Goal: Task Accomplishment & Management: Manage account settings

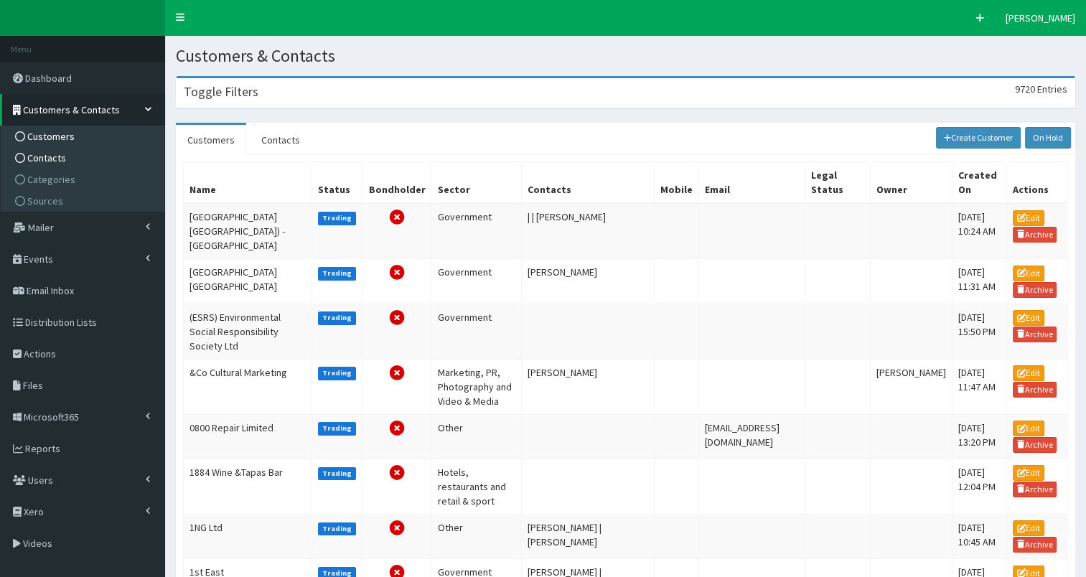
click at [45, 152] on span "Contacts" at bounding box center [46, 157] width 39 height 13
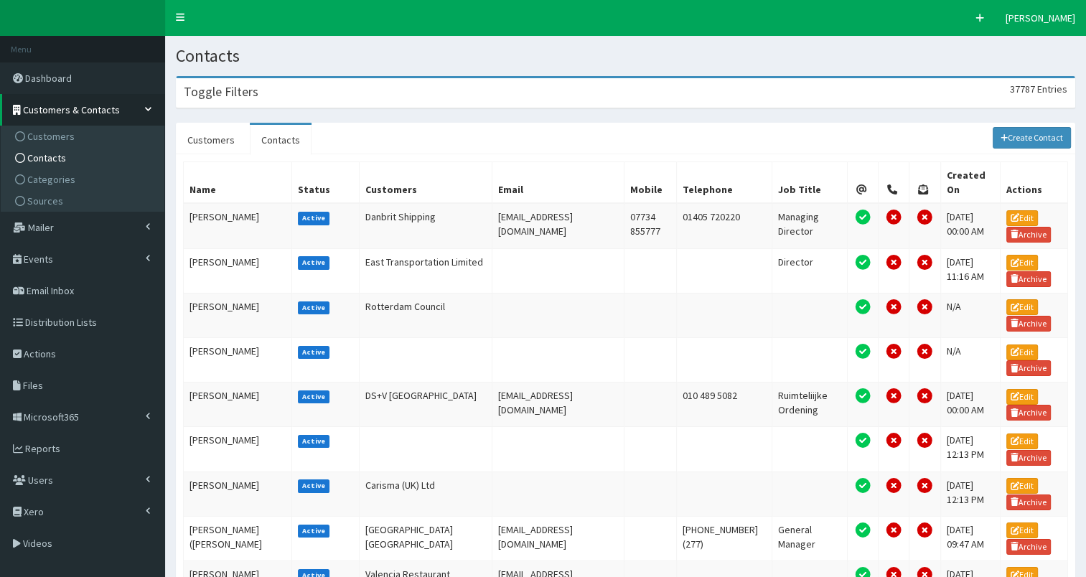
click at [317, 88] on div "Toggle Filters 37787 Entries" at bounding box center [626, 92] width 898 height 29
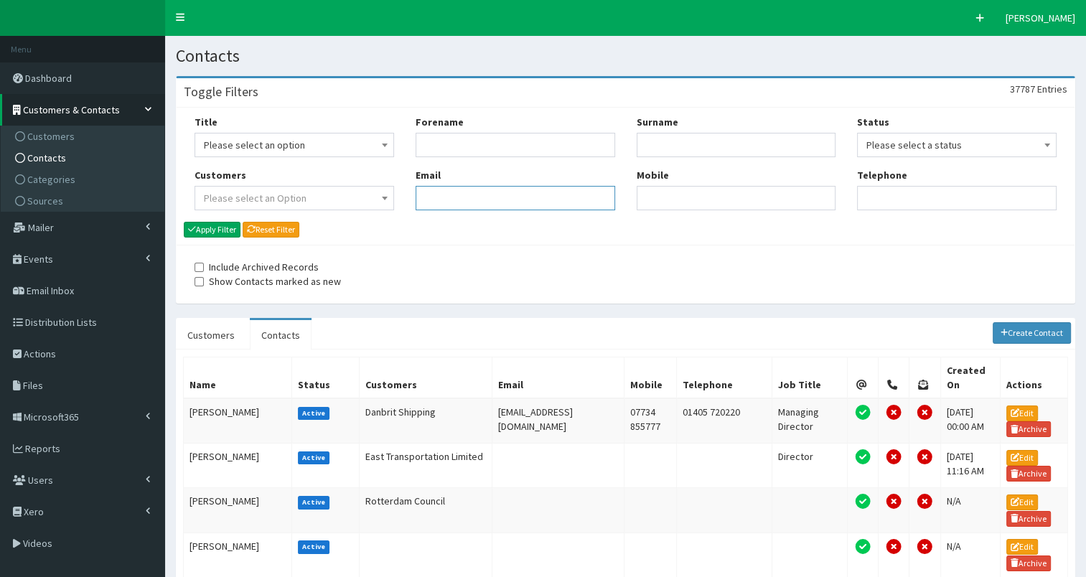
click at [490, 204] on input "Email" at bounding box center [516, 198] width 200 height 24
paste input ""Jessica.Gowar@streets.uk" <Jessica.Gowar@streets.uk>"
click at [446, 201] on input ""Jessica.Gowar@streets.uk" <Jessica.Gowar@streets.uk" at bounding box center [516, 198] width 200 height 24
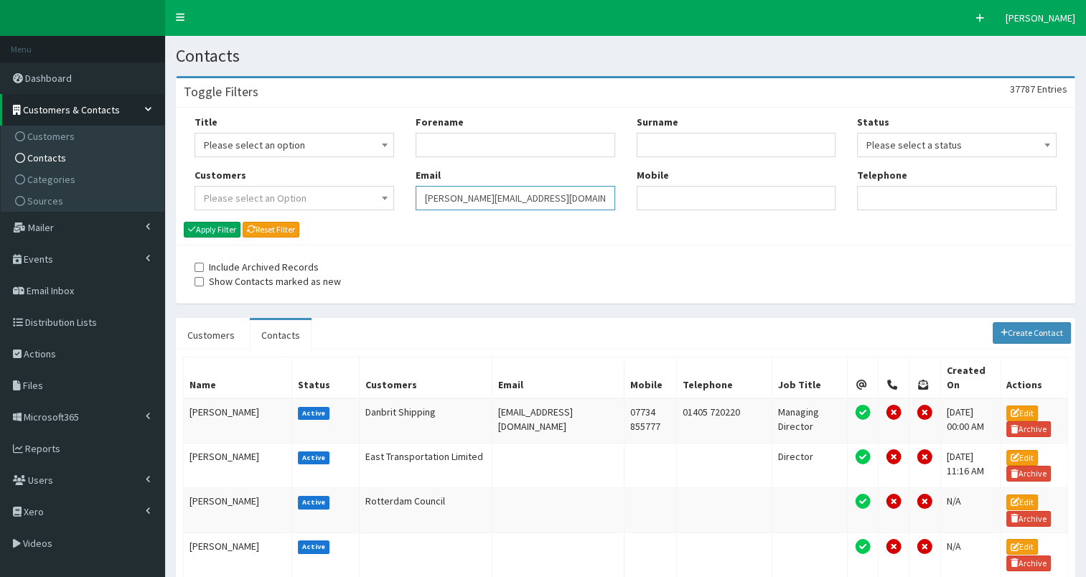
type input "[PERSON_NAME][EMAIL_ADDRESS][DOMAIN_NAME]"
drag, startPoint x: 423, startPoint y: 198, endPoint x: 579, endPoint y: 201, distance: 155.1
click at [579, 201] on input "Jessica.Gowar@streets.uk" at bounding box center [516, 198] width 200 height 24
click at [216, 230] on button "Apply Filter" at bounding box center [212, 230] width 57 height 16
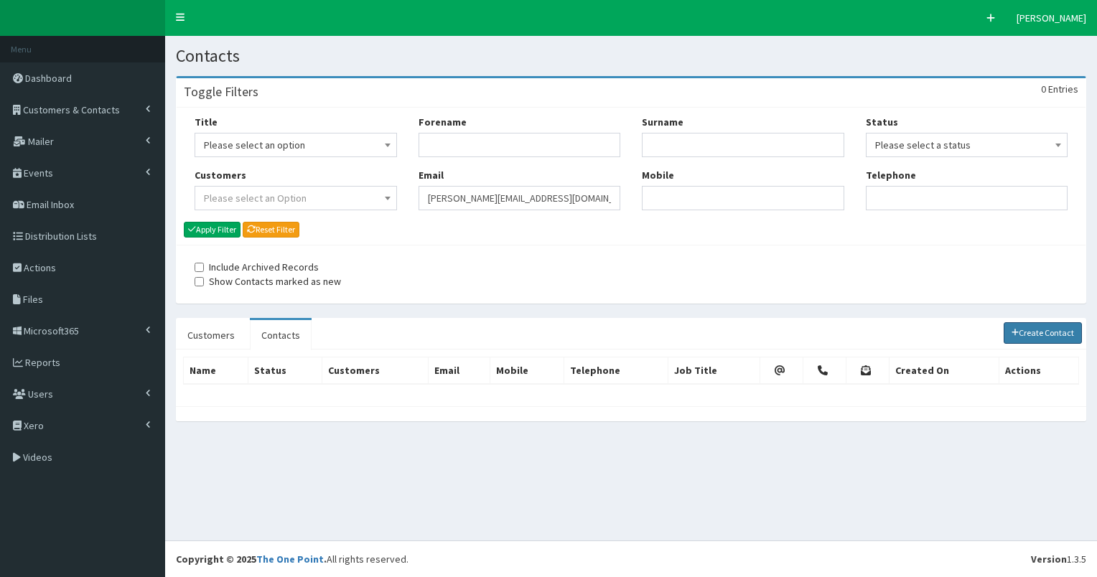
click at [1049, 331] on link "Create Contact" at bounding box center [1042, 333] width 79 height 22
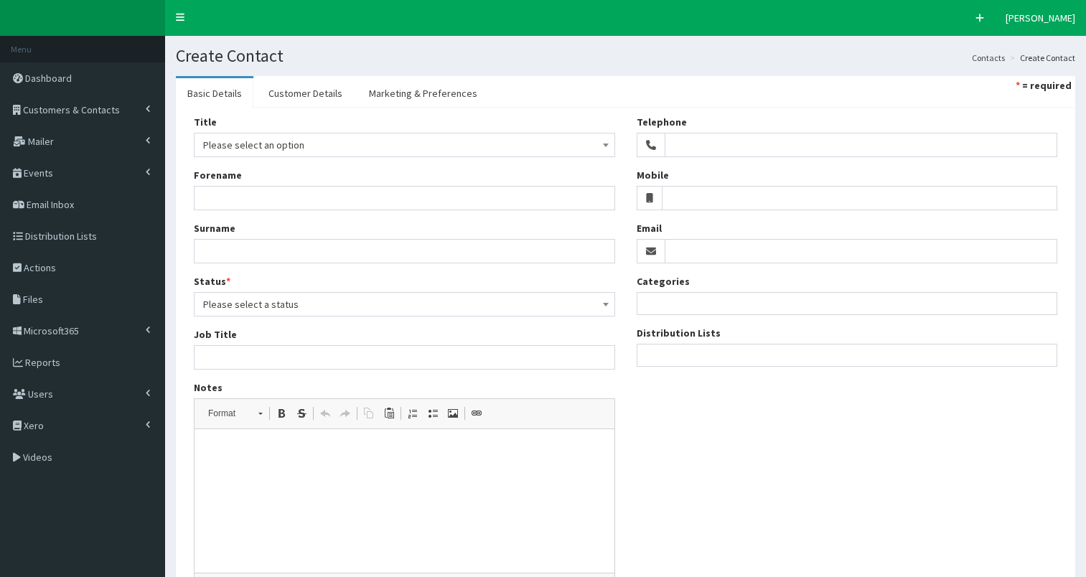
select select
click at [693, 250] on input "Email" at bounding box center [861, 251] width 393 height 24
paste input "Jessica.Gowar@streets.uk"
type input "Jessica.Gowar@streets.uk"
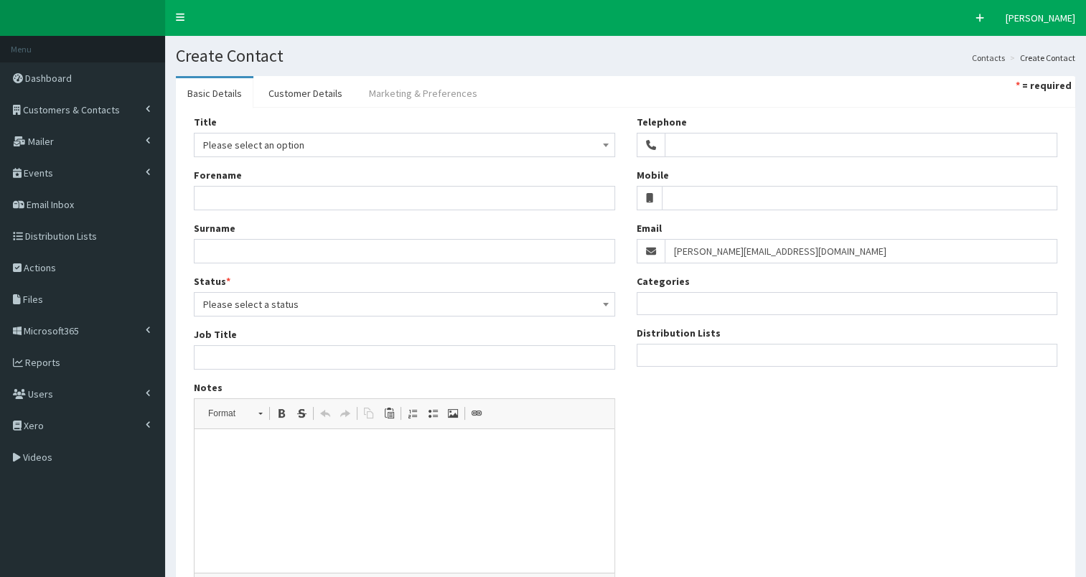
click at [408, 97] on link "Marketing & Preferences" at bounding box center [422, 93] width 131 height 30
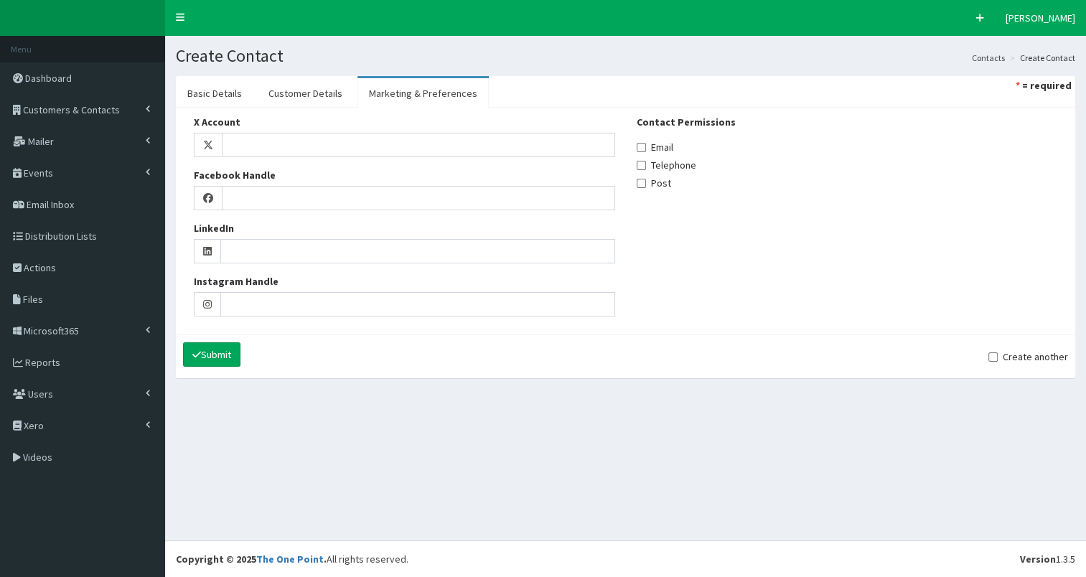
click at [652, 147] on label "Email" at bounding box center [655, 147] width 37 height 14
click at [646, 147] on input "Email" at bounding box center [641, 147] width 9 height 9
checkbox input "true"
click at [306, 95] on link "Customer Details" at bounding box center [305, 93] width 97 height 30
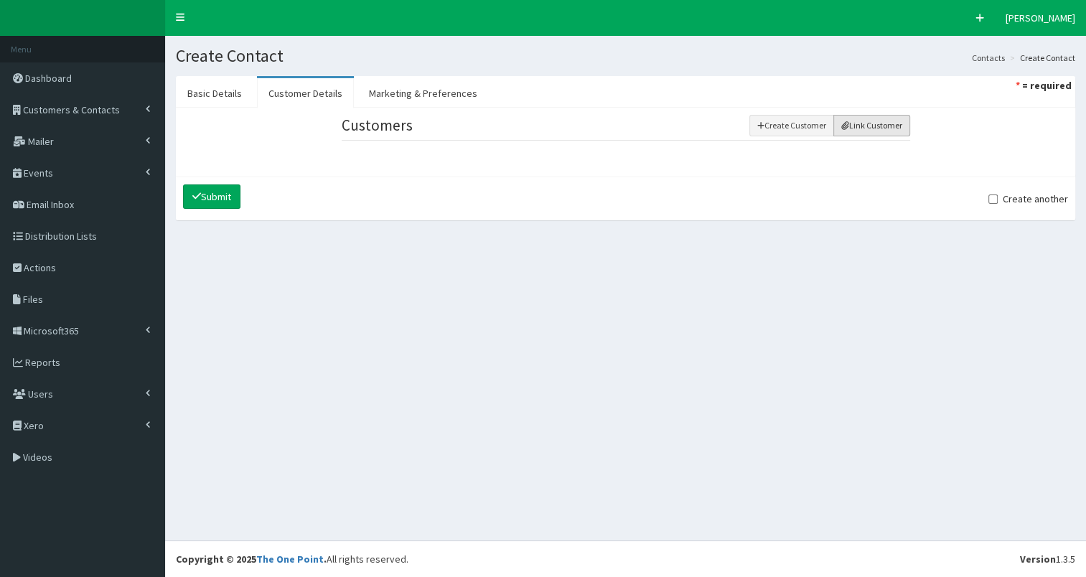
click at [875, 123] on button "Link Customer" at bounding box center [871, 126] width 77 height 22
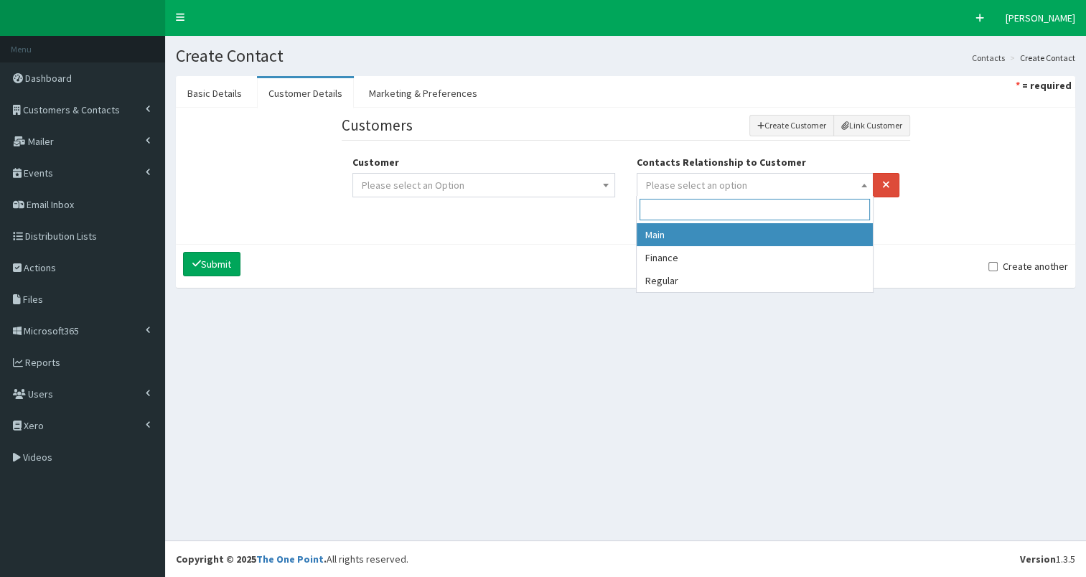
click at [767, 177] on span "Please select an option" at bounding box center [755, 185] width 219 height 20
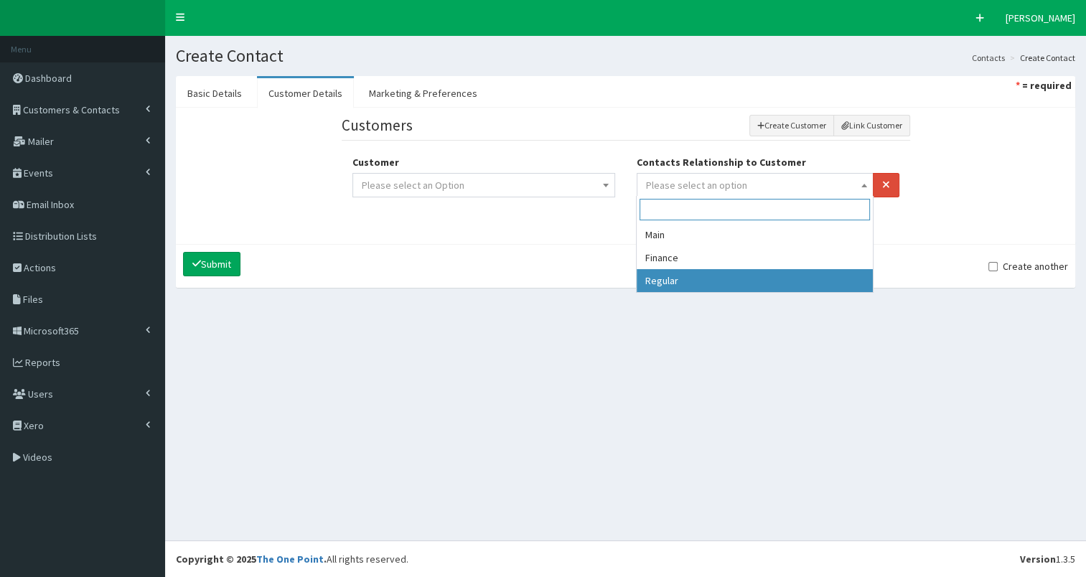
select select "3"
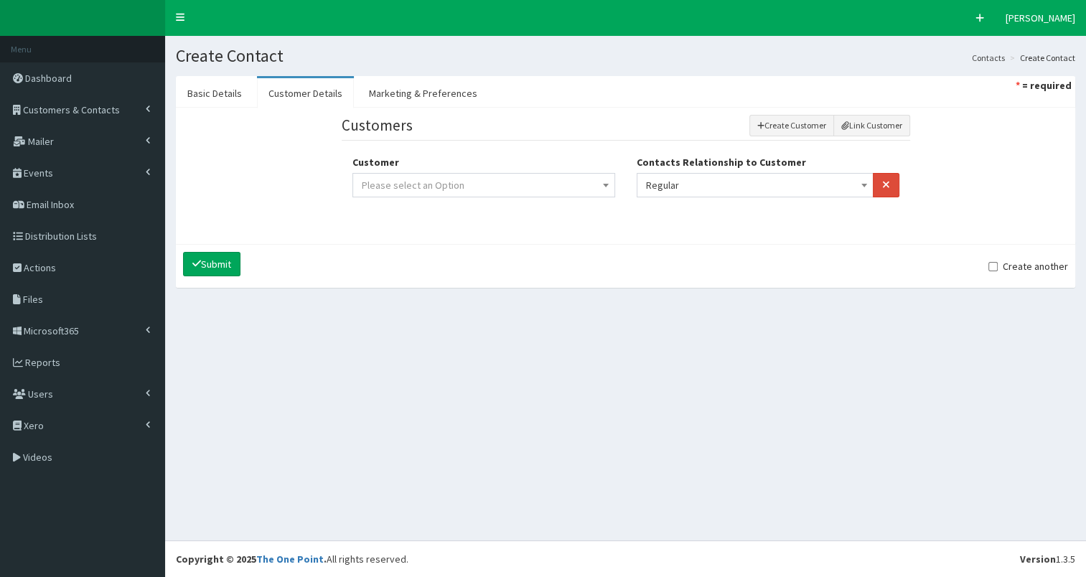
click at [554, 184] on span "Please select an Option" at bounding box center [484, 185] width 244 height 20
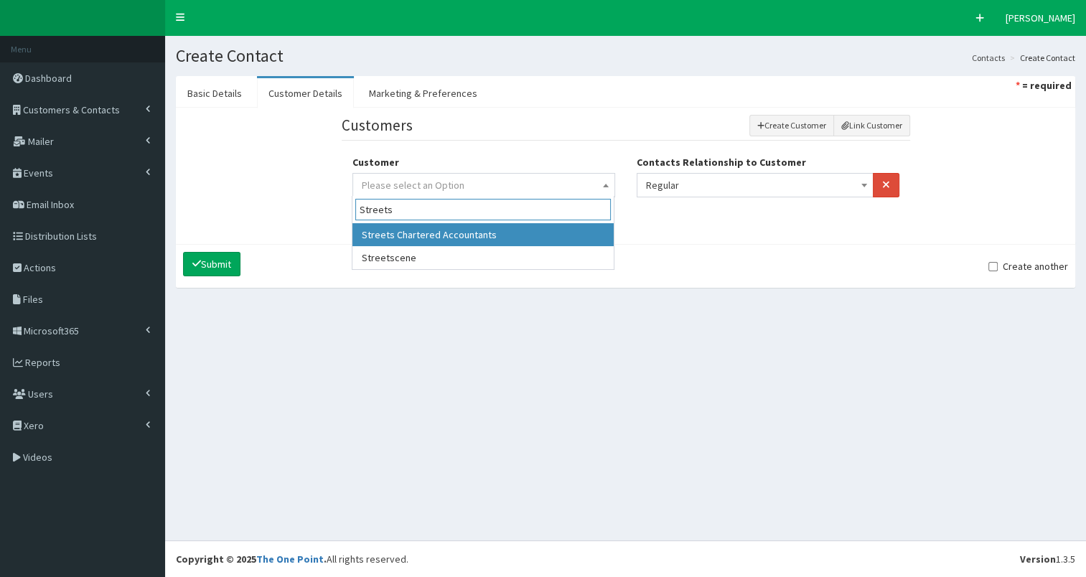
type input "Streets"
select select "4935"
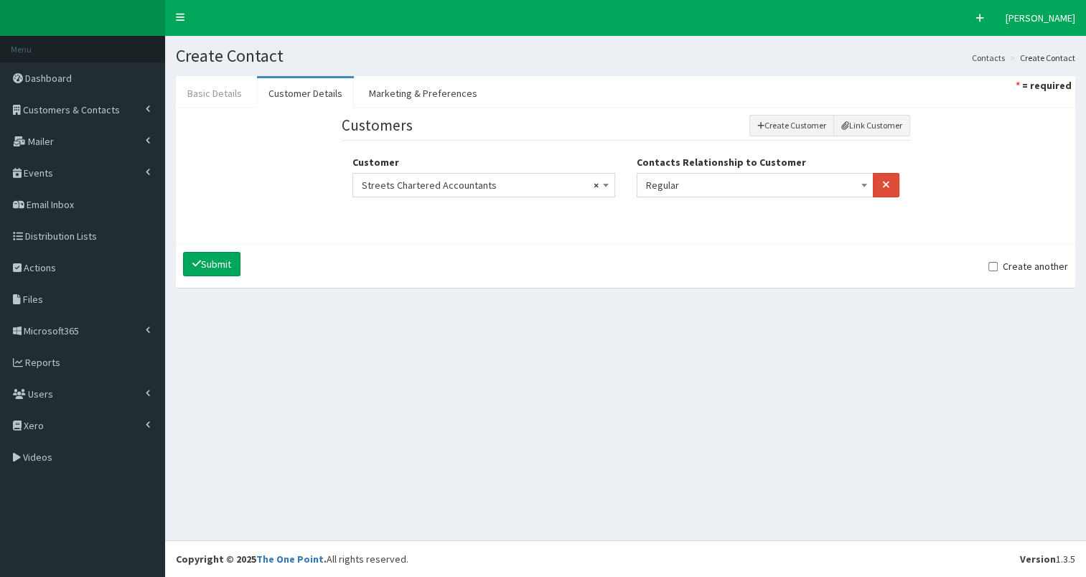
click at [208, 93] on link "Basic Details" at bounding box center [215, 93] width 78 height 30
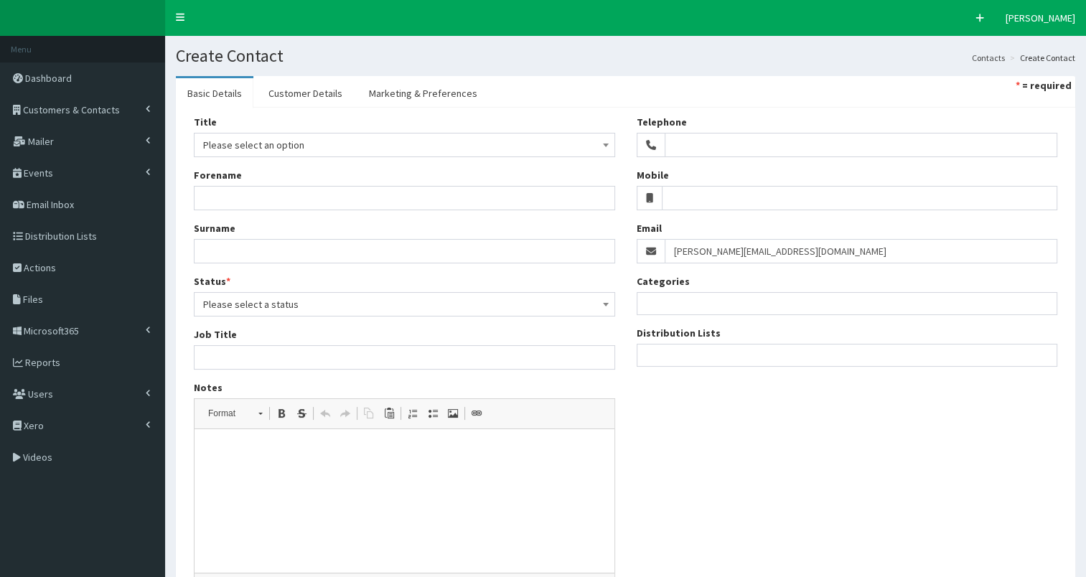
click at [221, 146] on span "Please select an option" at bounding box center [404, 145] width 403 height 20
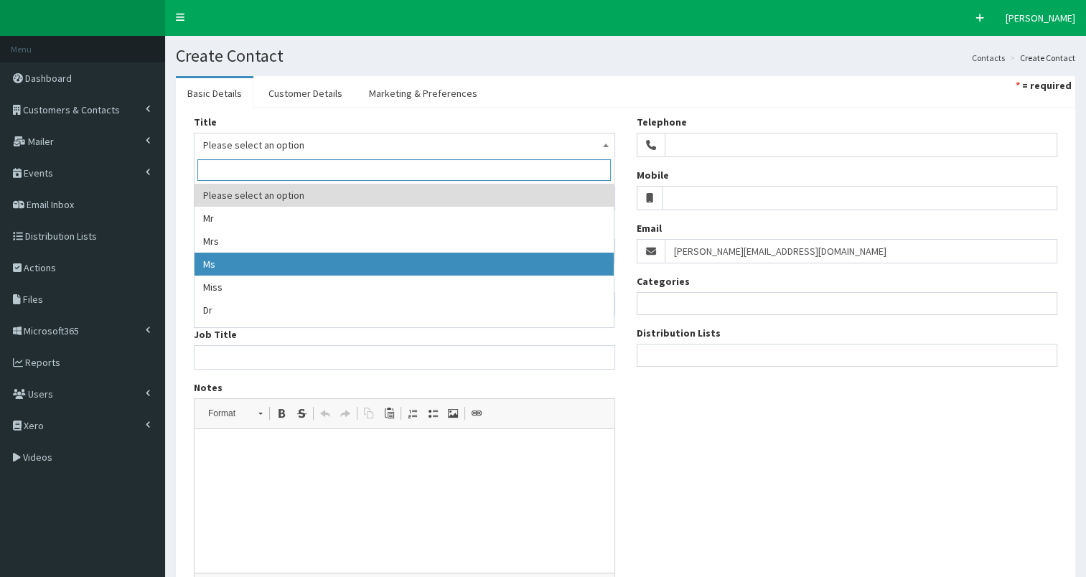
select select "3"
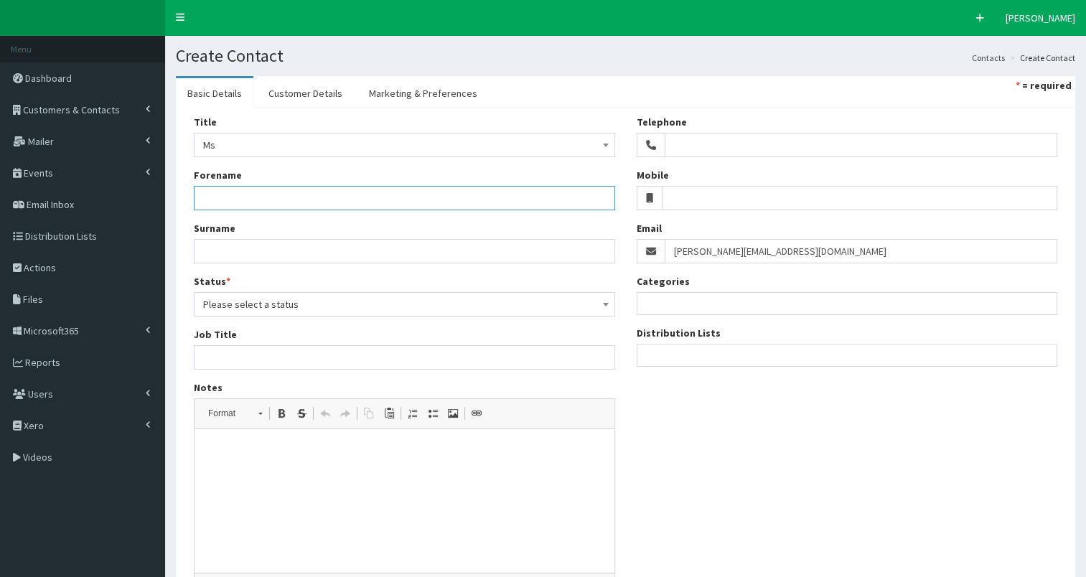
click at [239, 197] on input "Forename" at bounding box center [404, 198] width 421 height 24
paste input "[PERSON_NAME][EMAIL_ADDRESS][DOMAIN_NAME]"
type input "[PERSON_NAME][EMAIL_ADDRESS][DOMAIN_NAME]"
click at [229, 243] on input "Surname" at bounding box center [404, 251] width 421 height 24
paste input "[PERSON_NAME][EMAIL_ADDRESS][DOMAIN_NAME]"
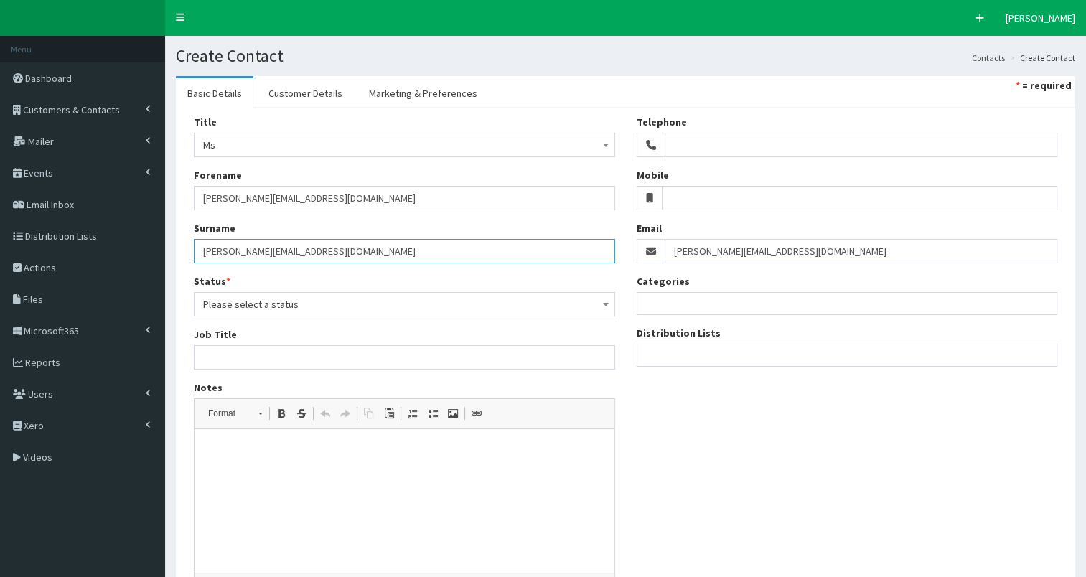
click at [200, 253] on input "[PERSON_NAME][EMAIL_ADDRESS][DOMAIN_NAME]" at bounding box center [404, 251] width 421 height 24
click at [230, 253] on input "Gowar@streets.uk" at bounding box center [404, 251] width 421 height 24
drag, startPoint x: 201, startPoint y: 251, endPoint x: 278, endPoint y: 253, distance: 77.5
click at [278, 253] on input "Gowar" at bounding box center [404, 251] width 421 height 24
type input "Gowar"
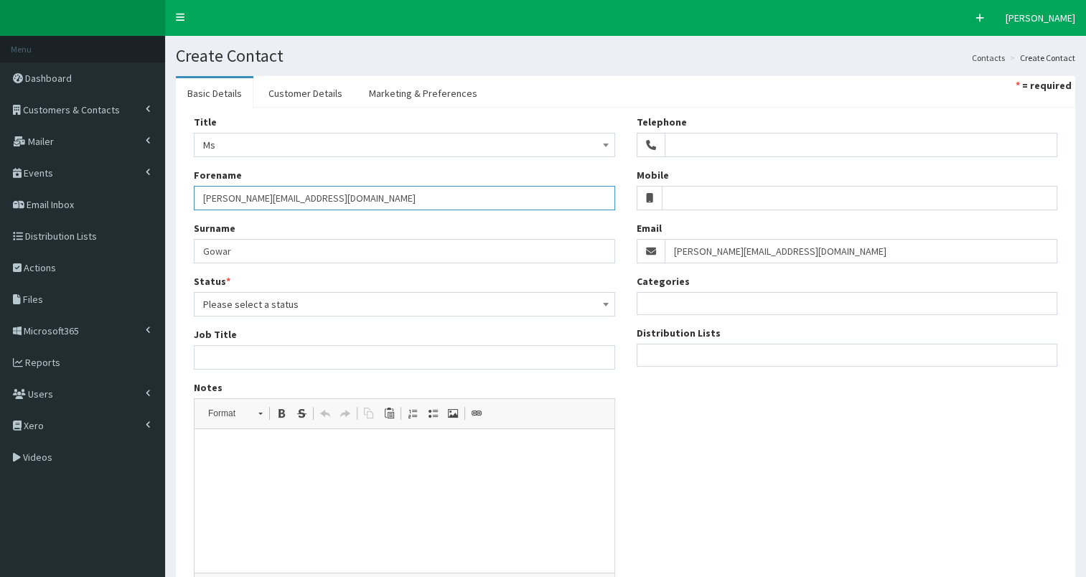
click at [233, 201] on input "[PERSON_NAME][EMAIL_ADDRESS][DOMAIN_NAME]" at bounding box center [404, 198] width 421 height 24
type input "Jessica"
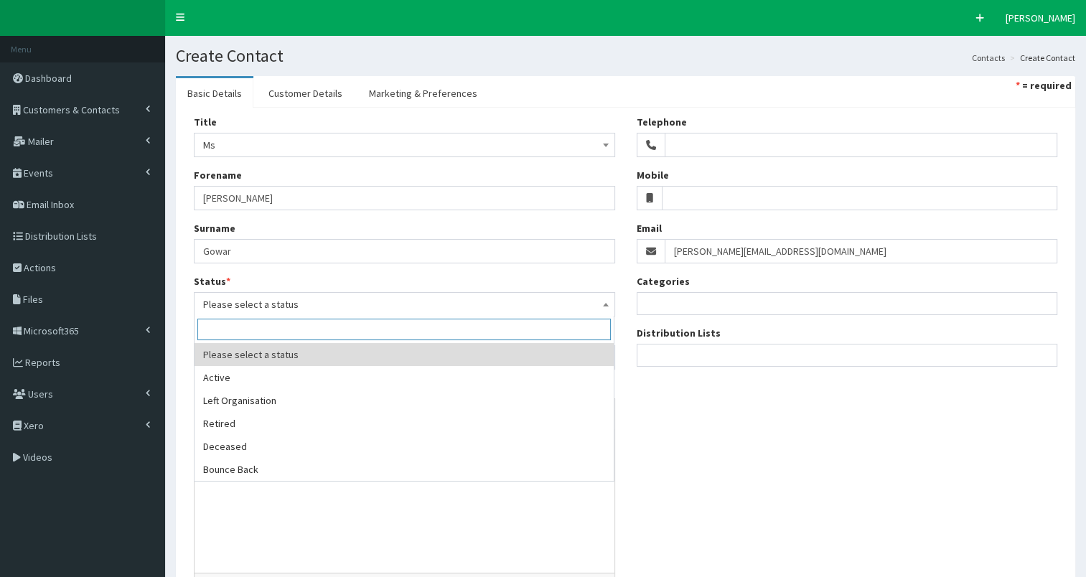
click at [246, 306] on span "Please select a status" at bounding box center [404, 304] width 403 height 20
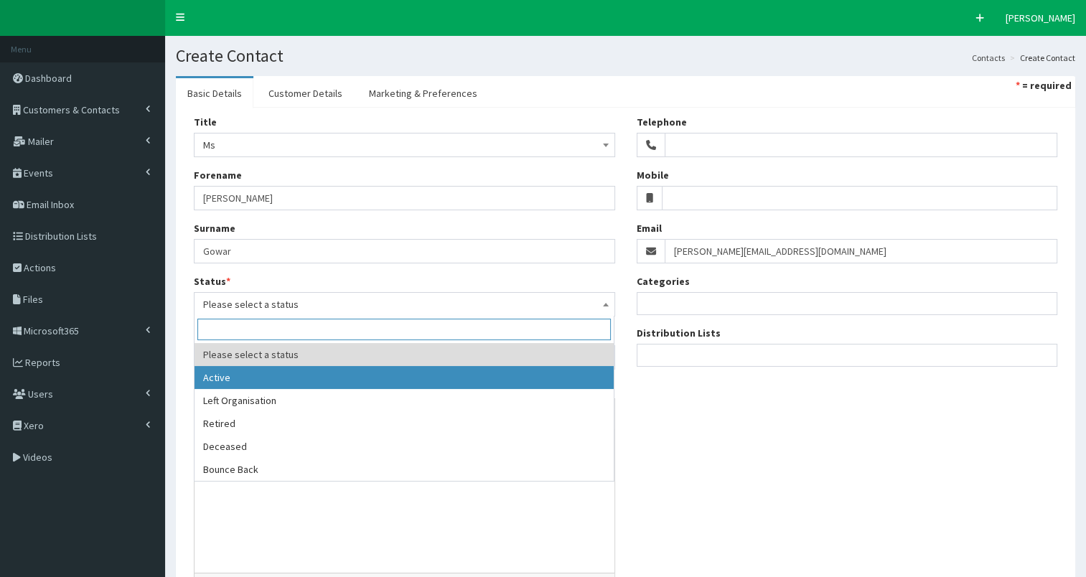
select select "1"
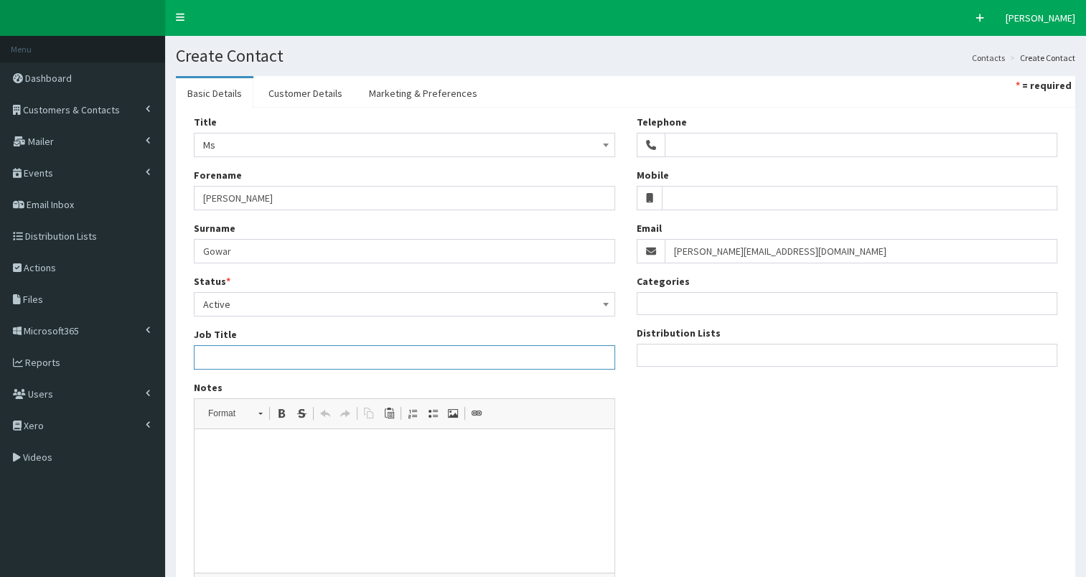
click at [207, 348] on input "Job Title" at bounding box center [404, 357] width 421 height 24
paste input "Chief Marketing Officer Mobile: +44 (0) 7434907214"
drag, startPoint x: 369, startPoint y: 356, endPoint x: 477, endPoint y: 352, distance: 108.5
click at [477, 352] on input "Chief Marketing Officer Mobile: +44 (0) 7434907214" at bounding box center [404, 357] width 421 height 24
type input "Chief Marketing Officer Mobile: +44 (0) 7434907214"
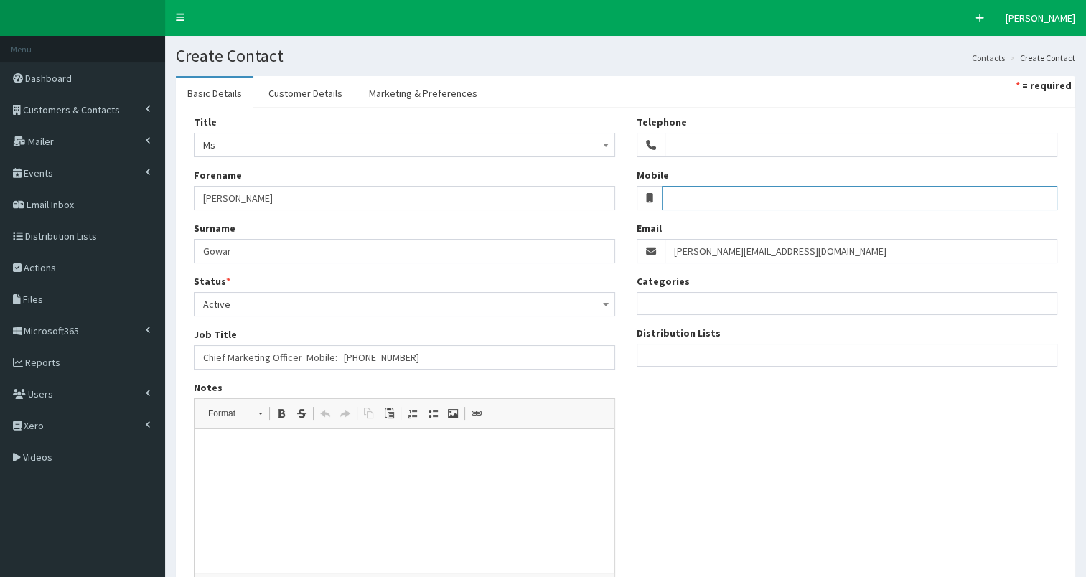
click at [669, 201] on input "Mobile" at bounding box center [859, 198] width 395 height 24
paste input "7434907214"
click at [669, 194] on input "o7434907214" at bounding box center [859, 198] width 395 height 24
type input "07434907214"
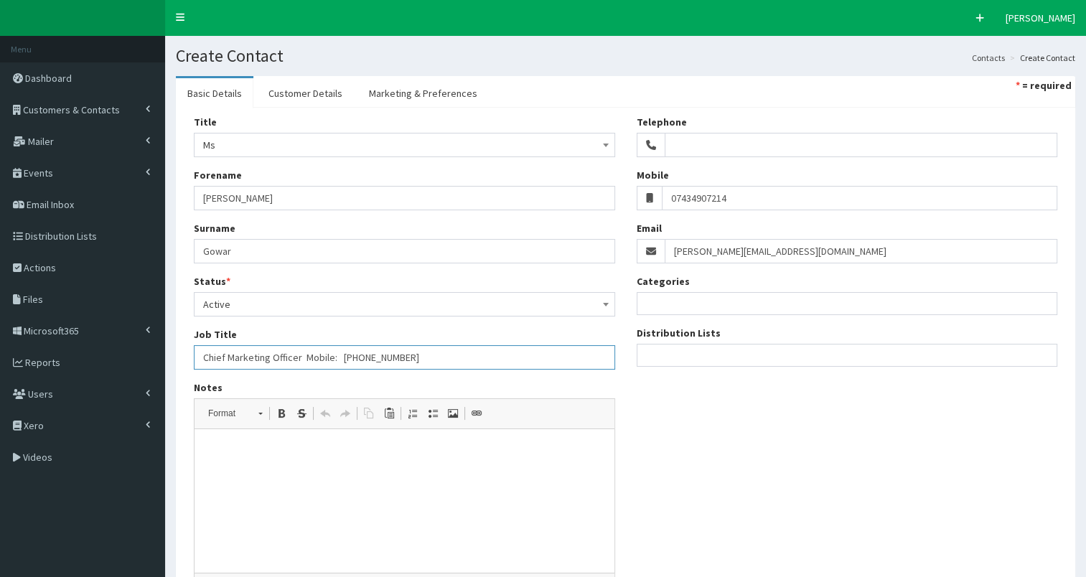
click at [299, 359] on input "Chief Marketing Officer Mobile: +44 (0) 7434907214" at bounding box center [404, 357] width 421 height 24
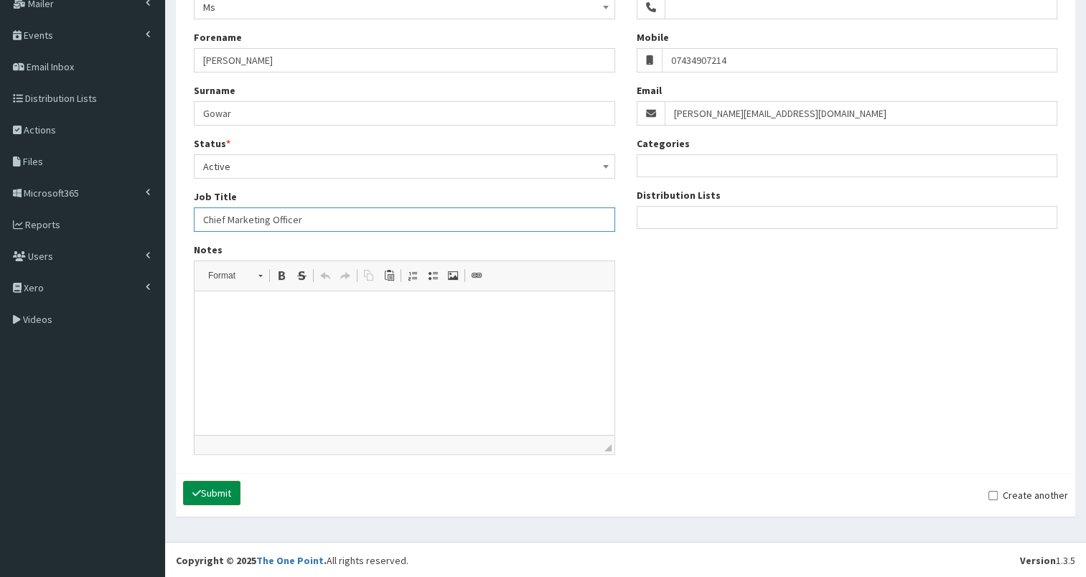
type input "Chief Marketing Officer"
click at [225, 489] on button "Submit" at bounding box center [211, 493] width 57 height 24
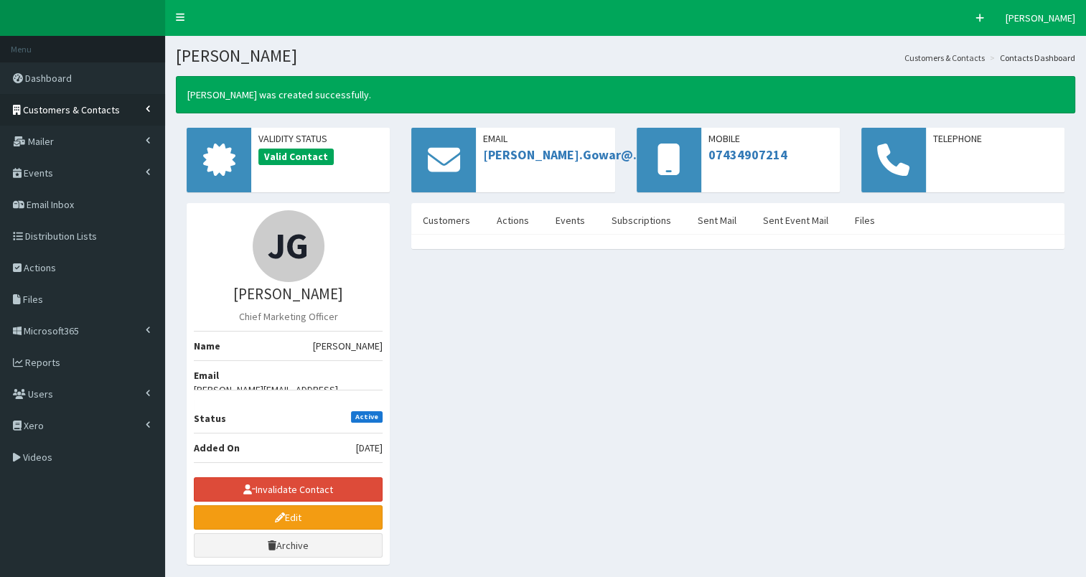
click at [88, 109] on span "Customers & Contacts" at bounding box center [71, 109] width 97 height 13
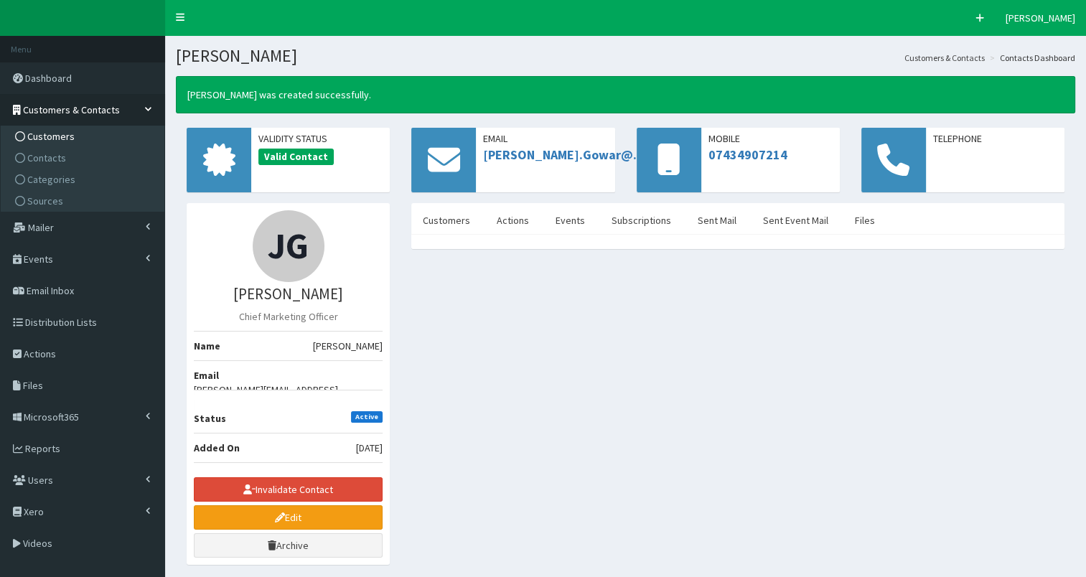
click at [85, 142] on link "Customers" at bounding box center [84, 137] width 160 height 22
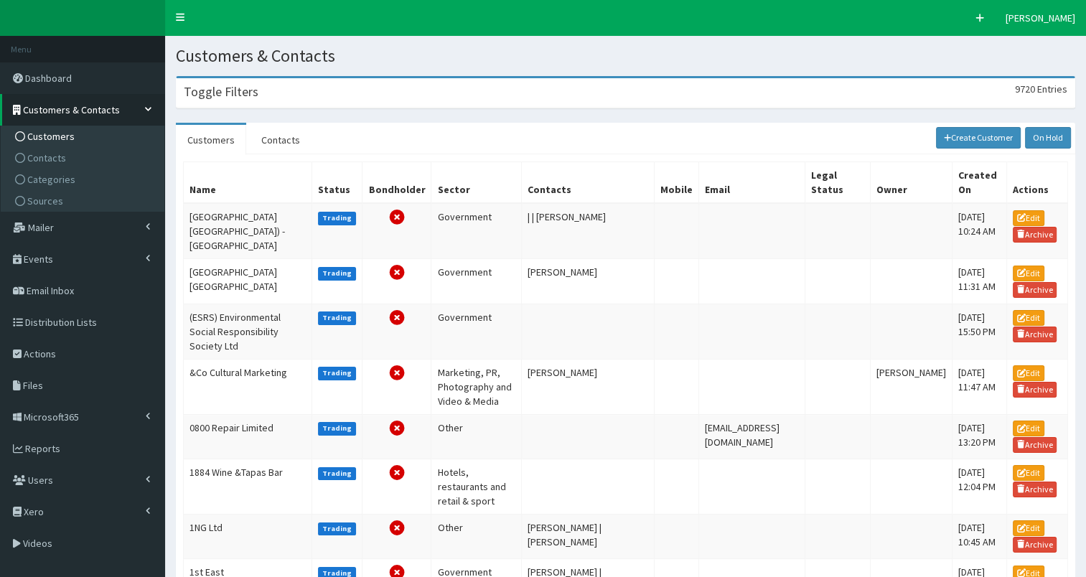
click at [236, 102] on div "Toggle Filters 9720 Entries" at bounding box center [626, 92] width 898 height 29
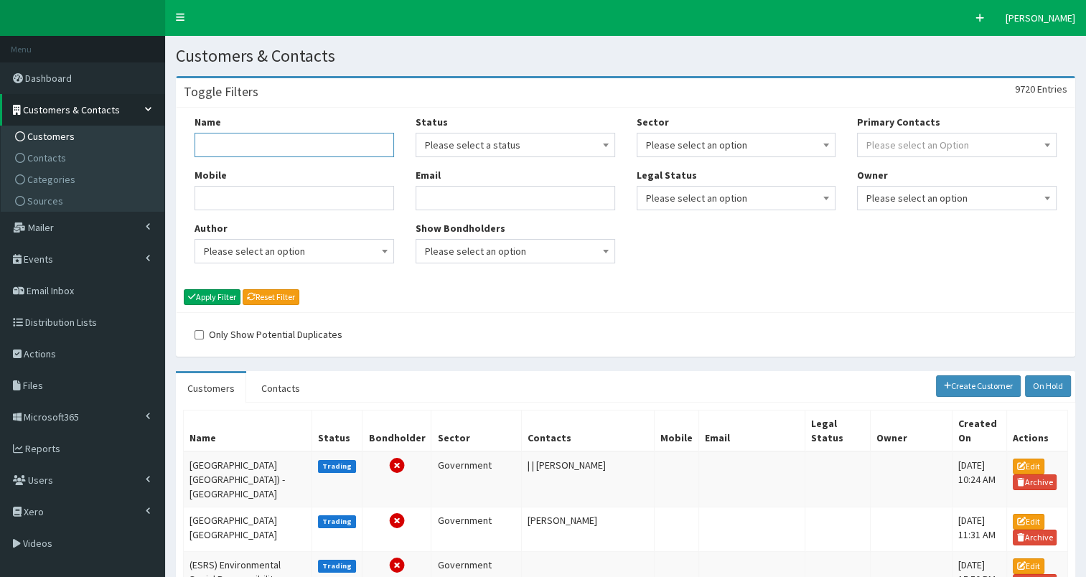
click at [220, 149] on input "Name" at bounding box center [295, 145] width 200 height 24
type input "streets"
click at [224, 298] on button "Apply Filter" at bounding box center [212, 297] width 57 height 16
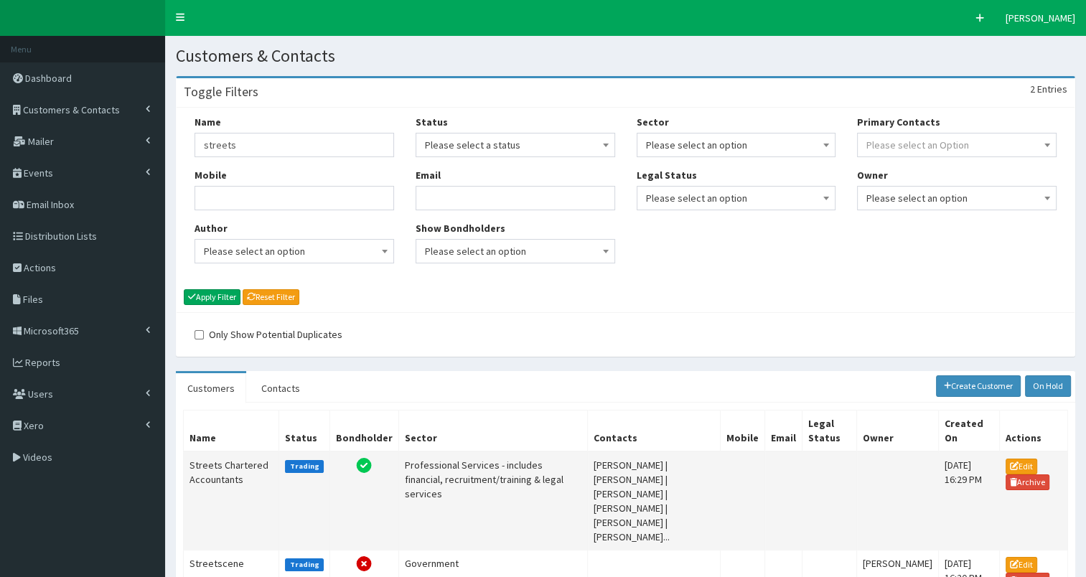
click at [208, 471] on td "Streets Chartered Accountants" at bounding box center [231, 500] width 95 height 99
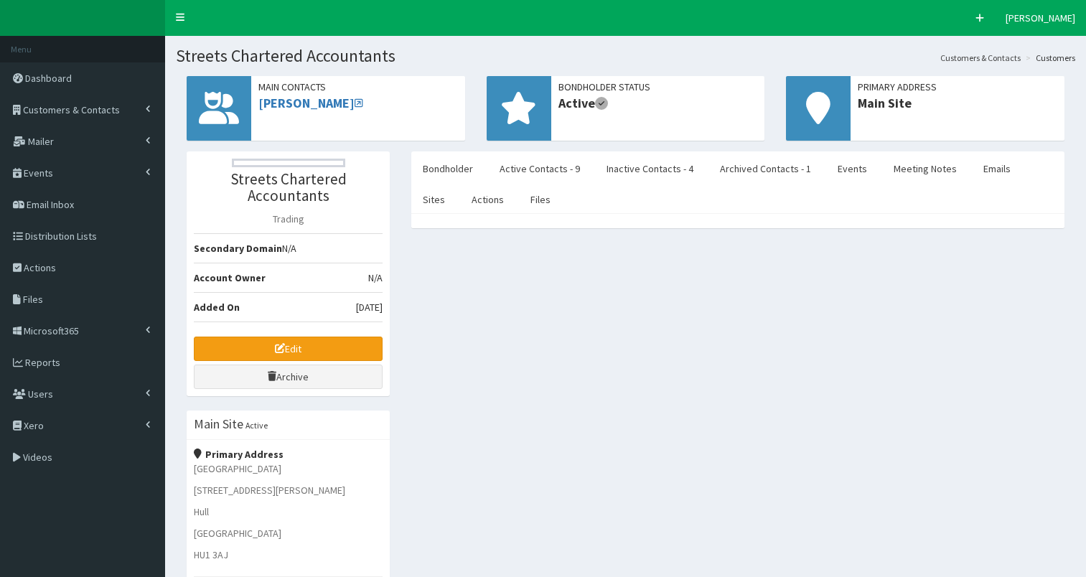
select select "50"
click at [541, 172] on link "Active Contacts - 9" at bounding box center [539, 169] width 103 height 30
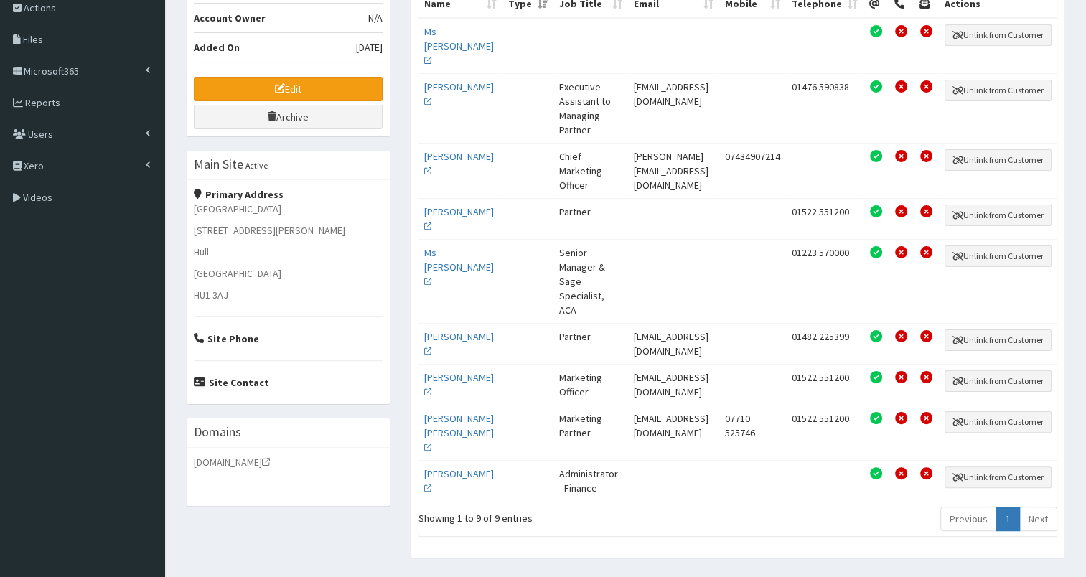
scroll to position [258, 0]
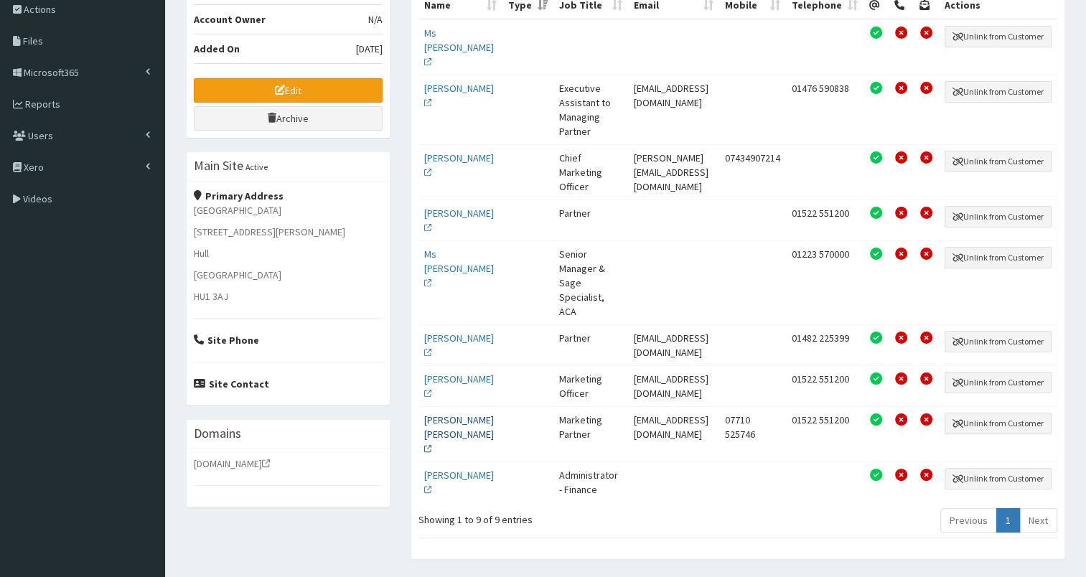
click at [456, 429] on link "[PERSON_NAME] [PERSON_NAME]" at bounding box center [459, 434] width 70 height 42
click at [253, 87] on link "Edit" at bounding box center [288, 90] width 189 height 24
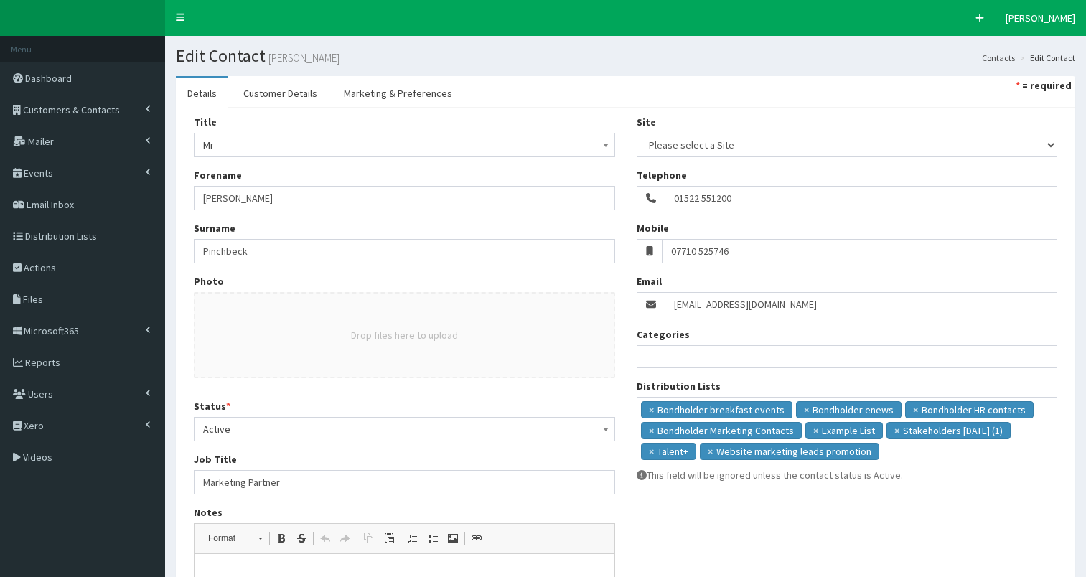
select select
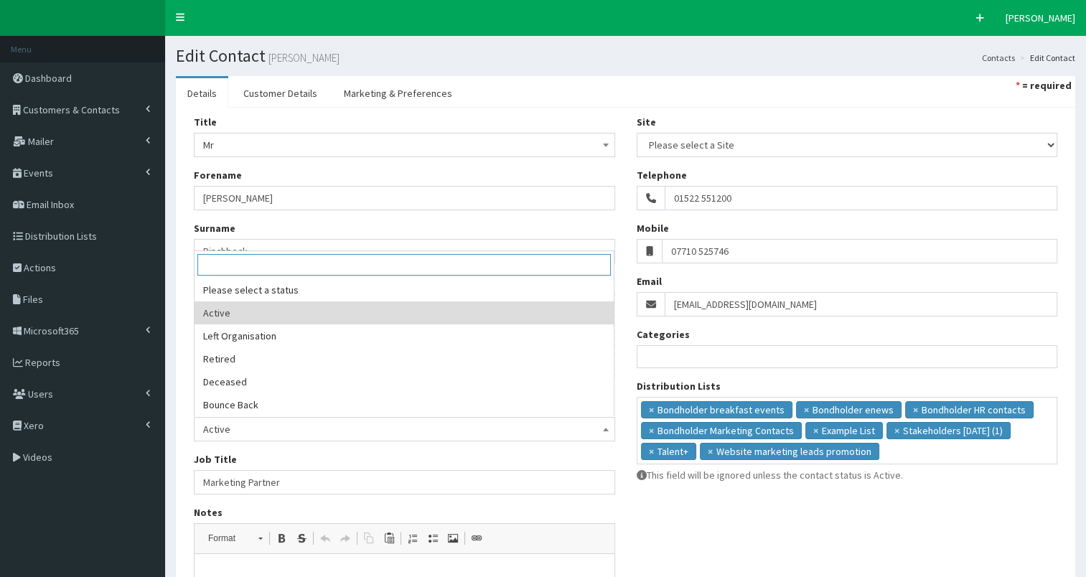
click at [301, 432] on span "Active" at bounding box center [404, 429] width 403 height 20
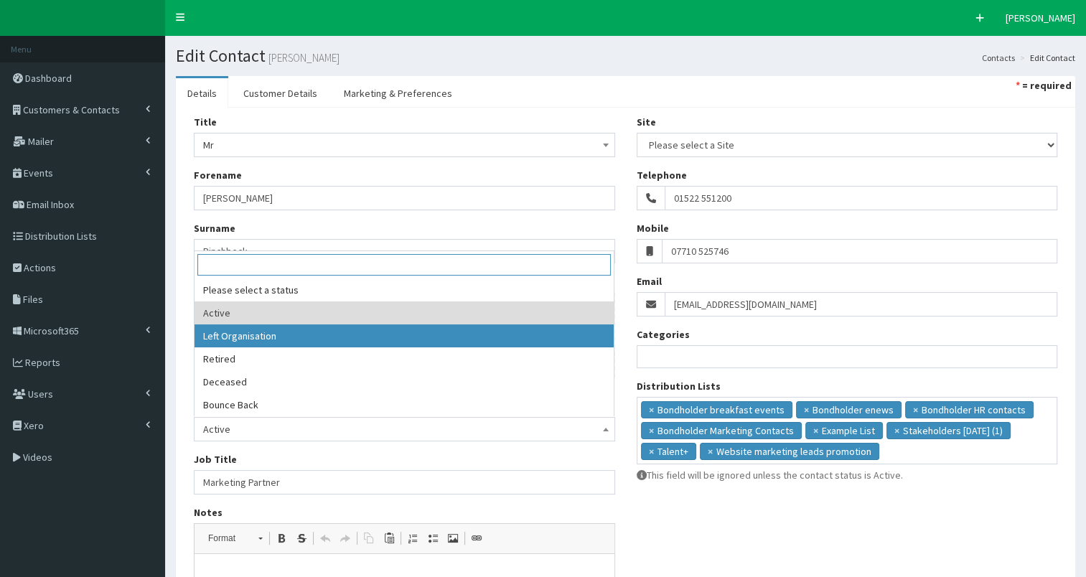
select select "2"
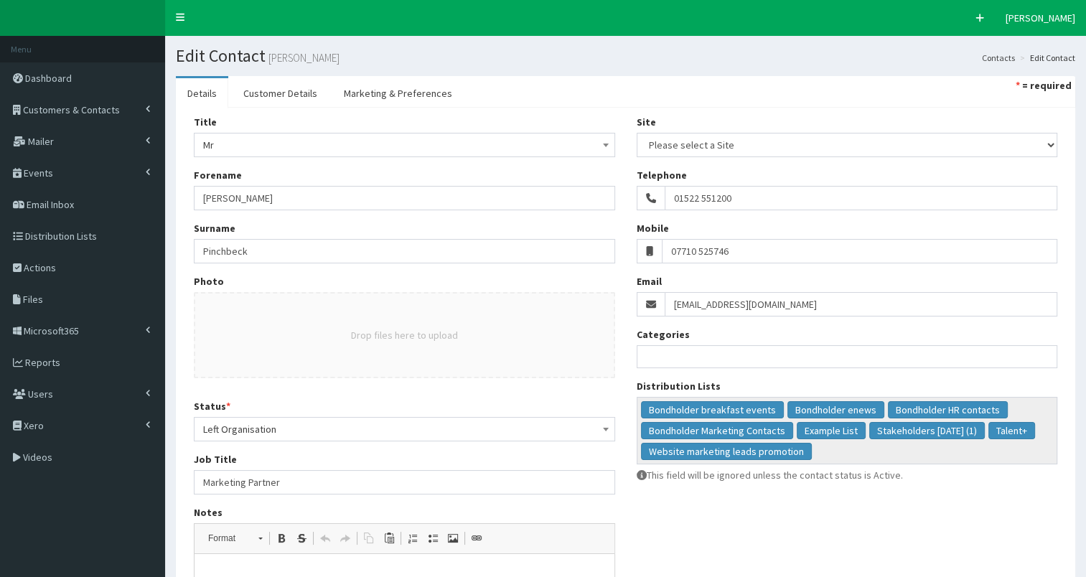
scroll to position [258, 0]
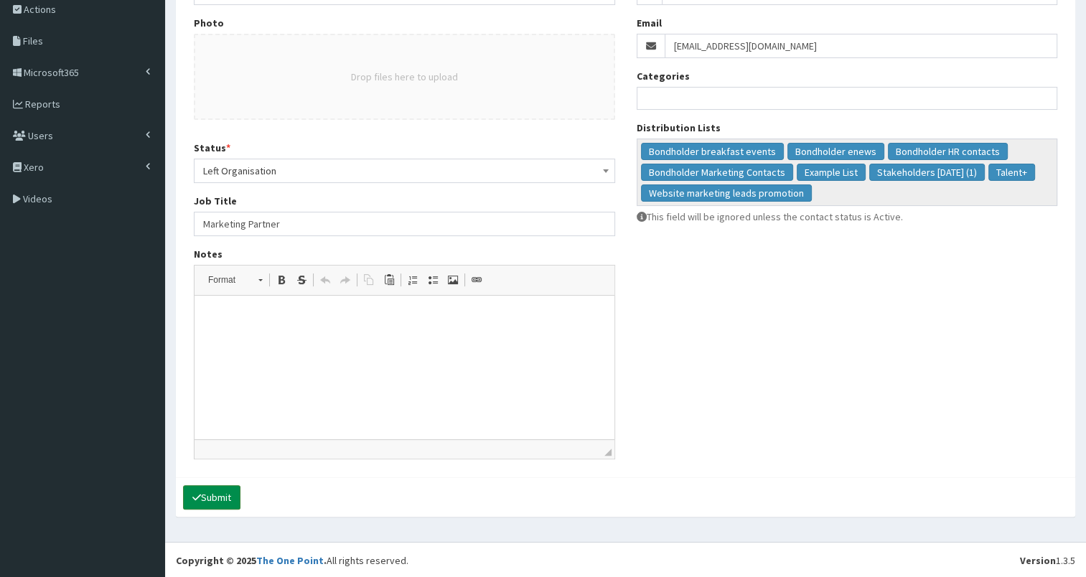
click at [201, 492] on button "Submit" at bounding box center [211, 497] width 57 height 24
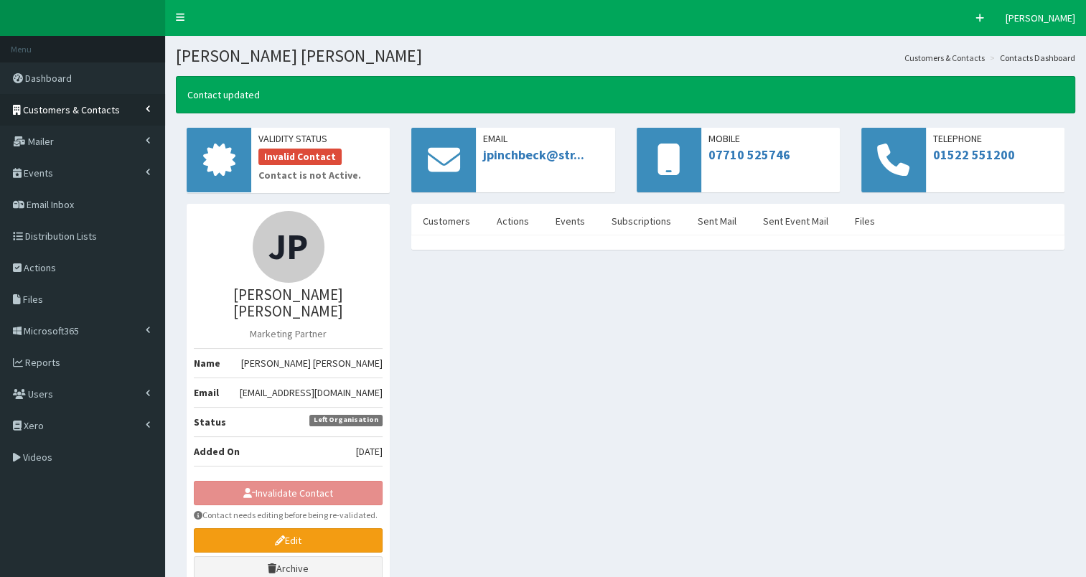
click at [86, 103] on span "Customers & Contacts" at bounding box center [71, 109] width 97 height 13
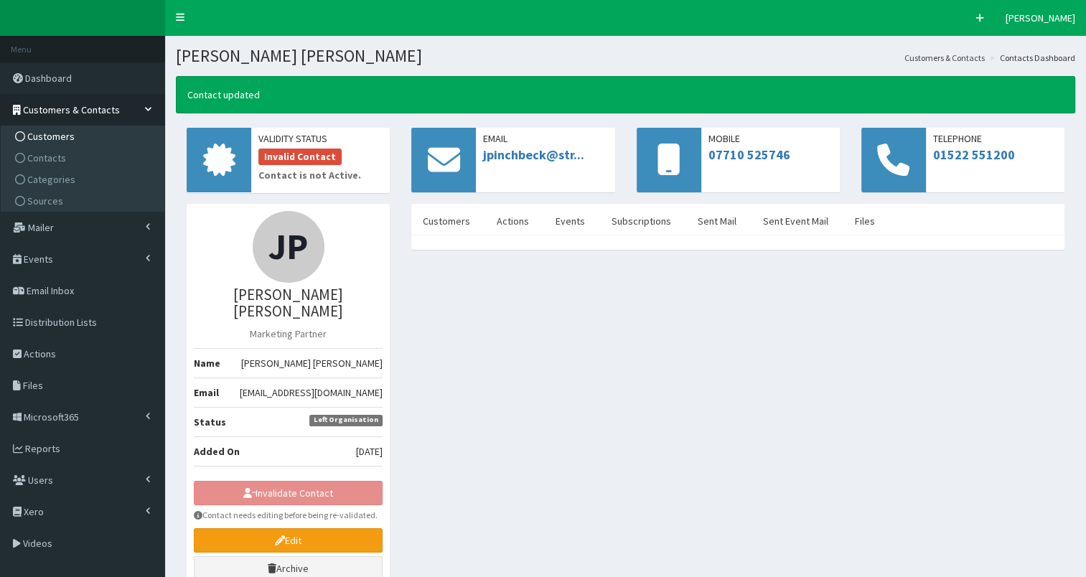
click at [84, 135] on link "Customers" at bounding box center [84, 137] width 160 height 22
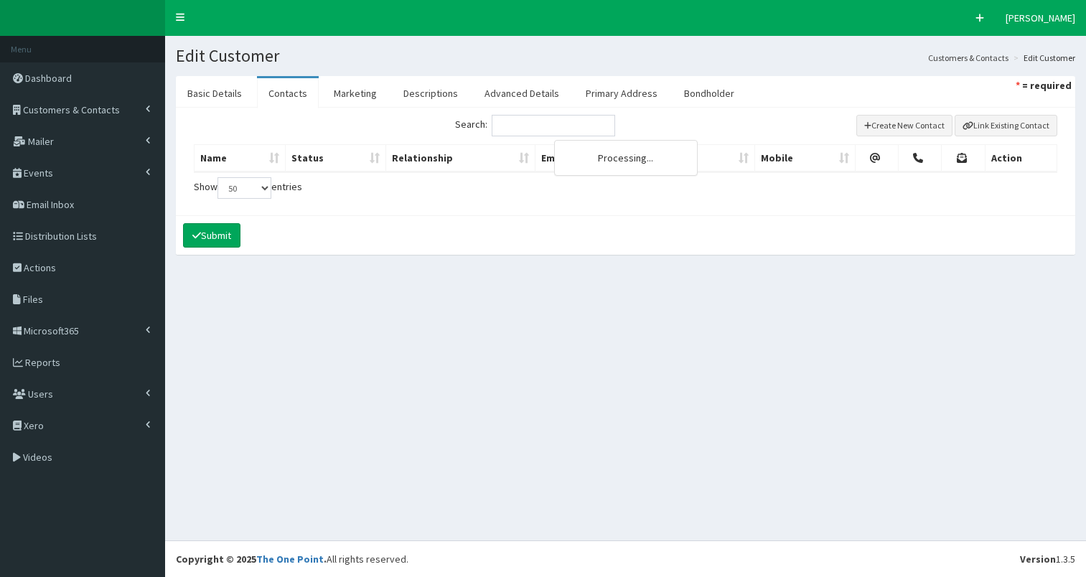
select select "50"
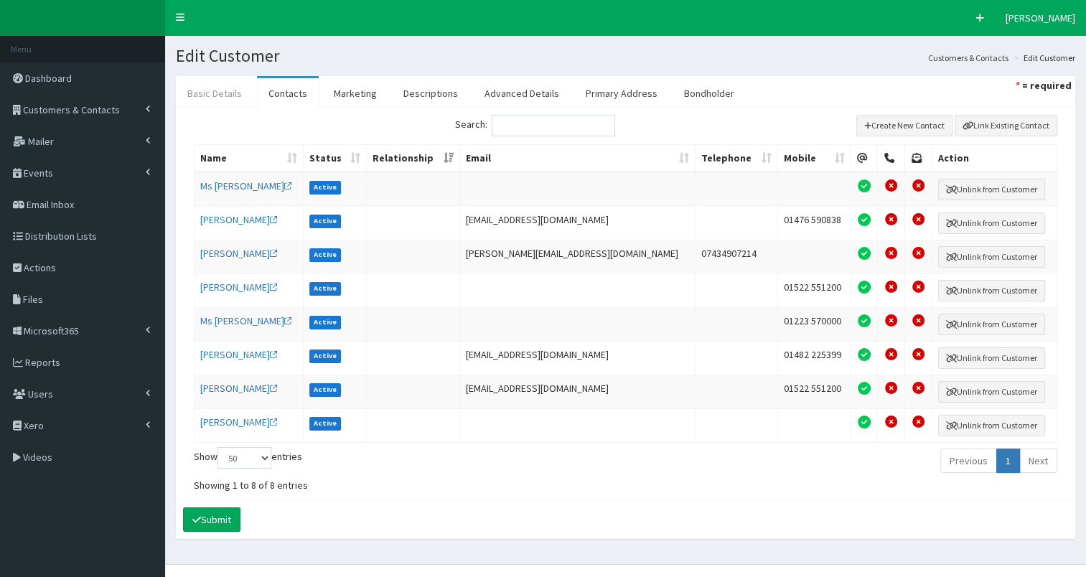
click at [203, 90] on link "Basic Details" at bounding box center [215, 93] width 78 height 30
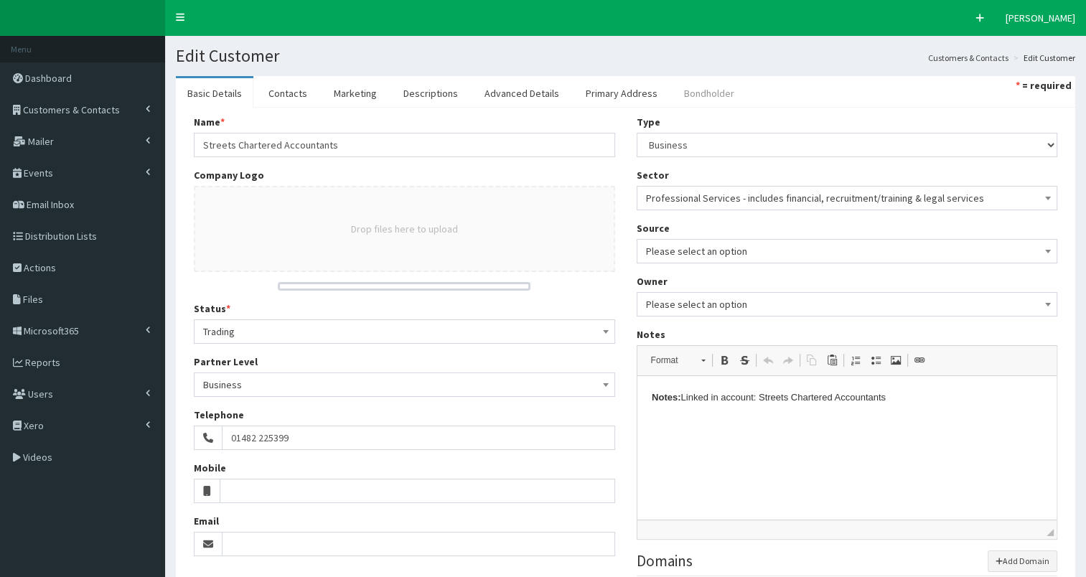
click at [680, 93] on link "Bondholder" at bounding box center [709, 93] width 73 height 30
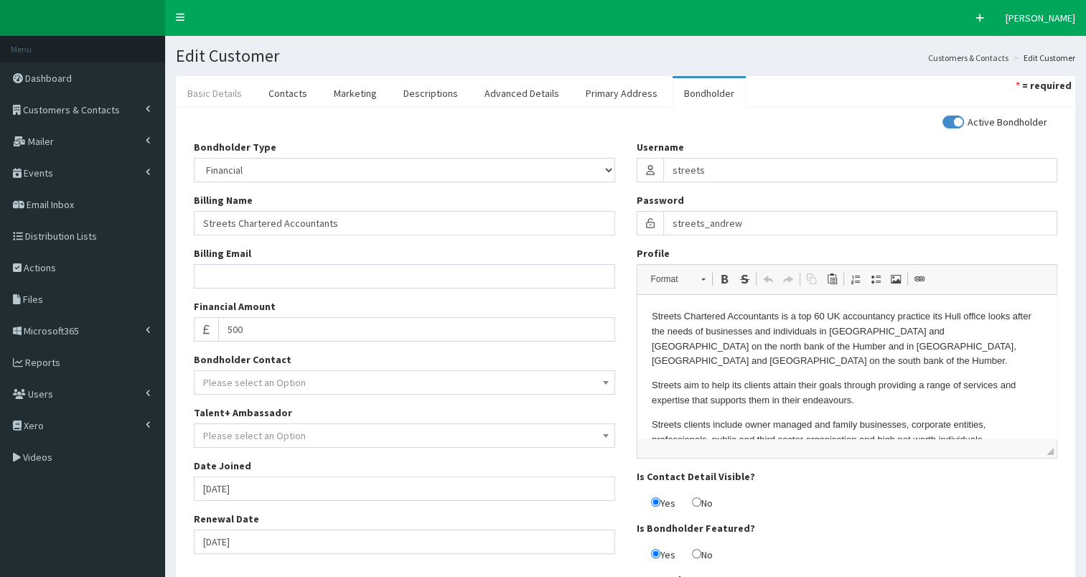
click at [225, 100] on link "Basic Details" at bounding box center [215, 93] width 78 height 30
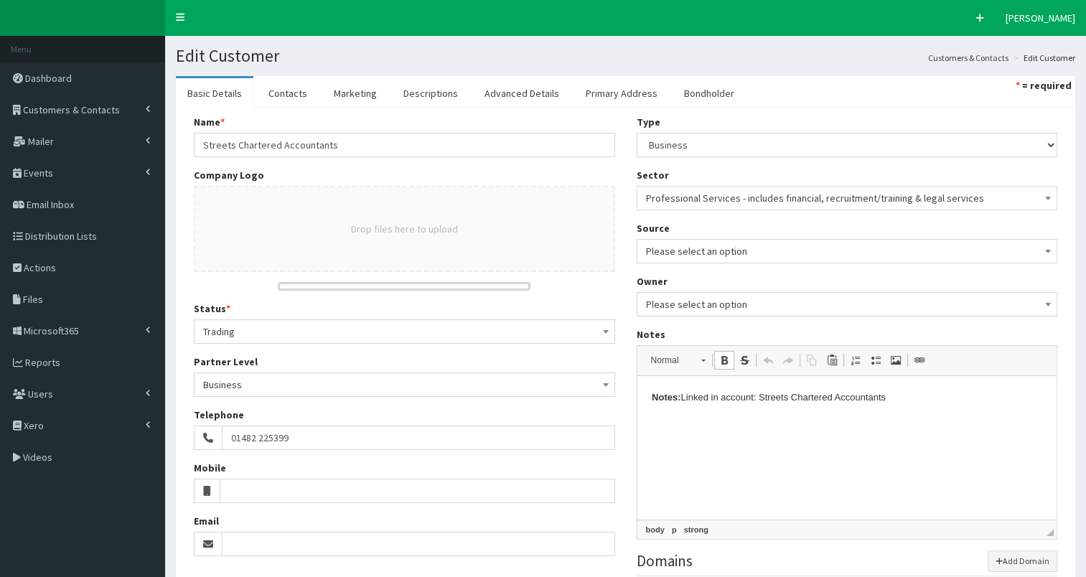
click at [902, 391] on p "Notes: Linked in account: Streets Chartered Accountants" at bounding box center [846, 397] width 391 height 15
drag, startPoint x: 683, startPoint y: 399, endPoint x: 899, endPoint y: 418, distance: 217.6
click at [899, 418] on html "Notes: Linked in account: Streets Chartered Accountants" at bounding box center [847, 398] width 420 height 44
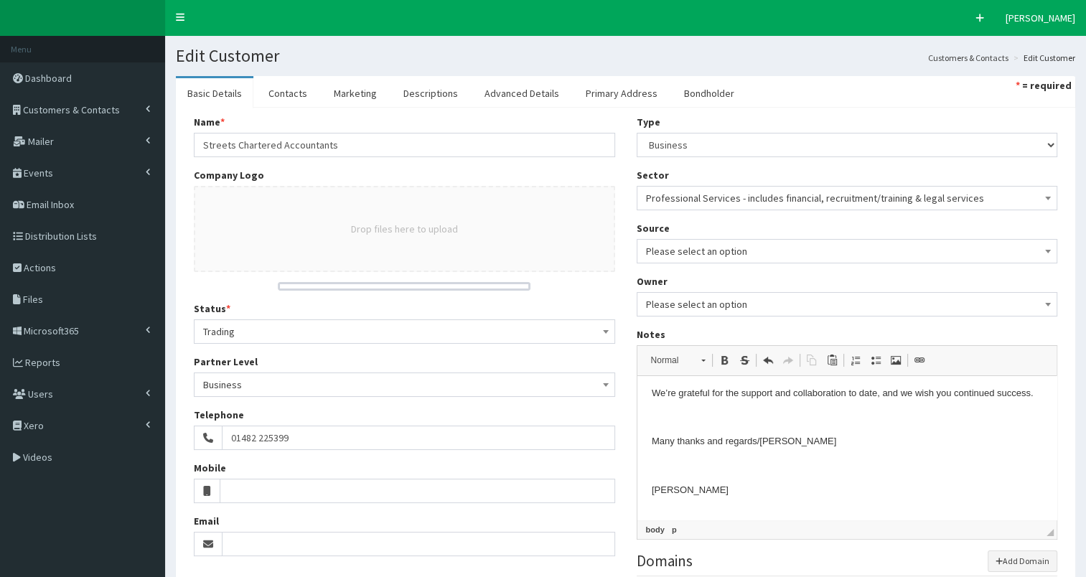
click at [1057, 478] on div "Rich Text Editor, notes Editor toolbars Format Normal Bold Keyboard shortcut Ct…" at bounding box center [847, 442] width 421 height 195
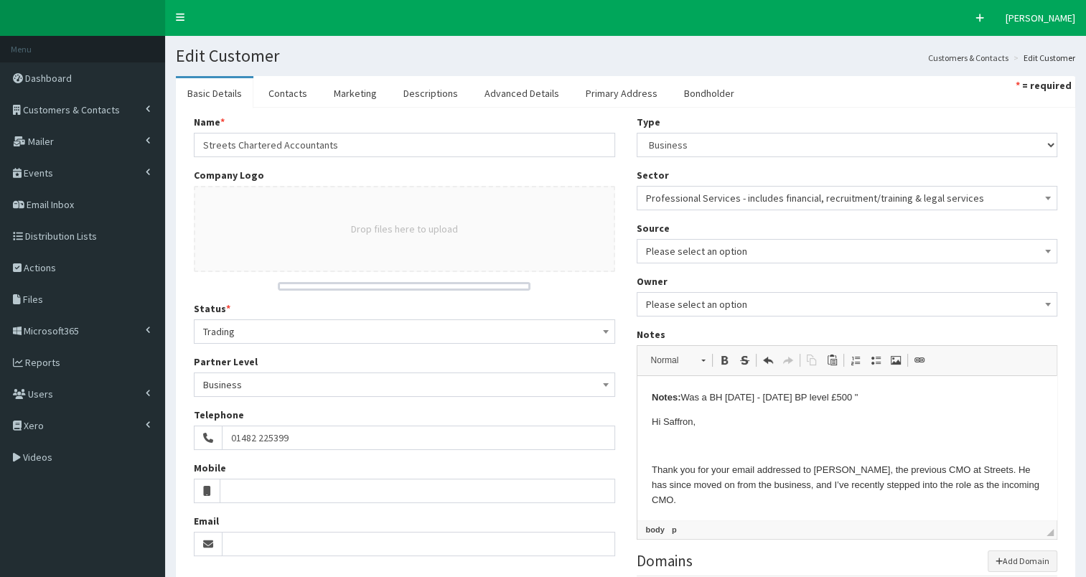
drag, startPoint x: 1052, startPoint y: 477, endPoint x: 1690, endPoint y: 739, distance: 689.8
click at [848, 398] on p "Notes: Was a BH 2011 - 2025 BP level £500 "" at bounding box center [846, 397] width 391 height 15
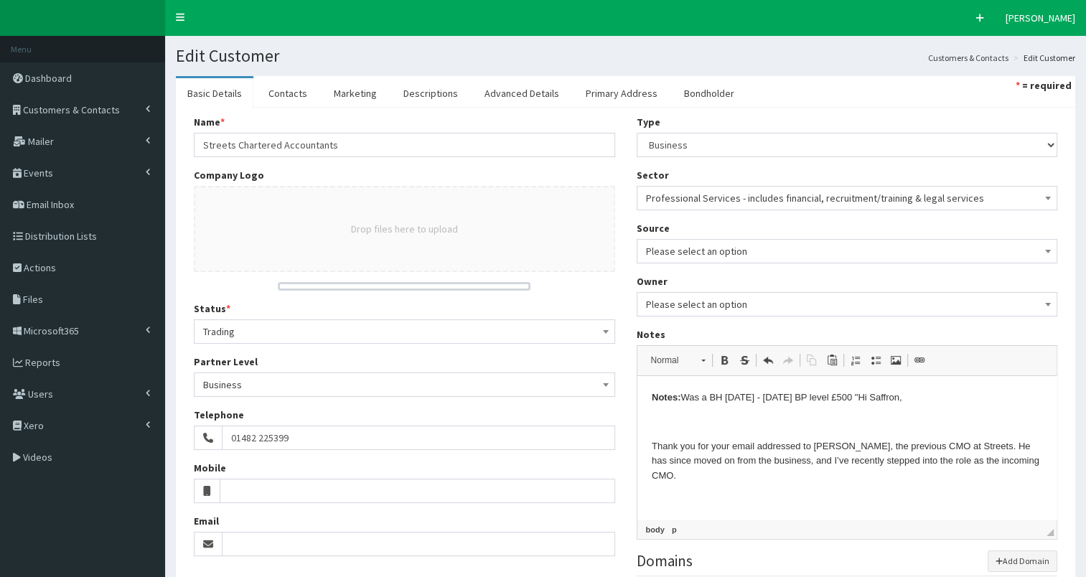
click at [907, 400] on p "Notes: Was a BH 2011 - 2025 BP level £500 " Hi Saffron," at bounding box center [846, 397] width 391 height 15
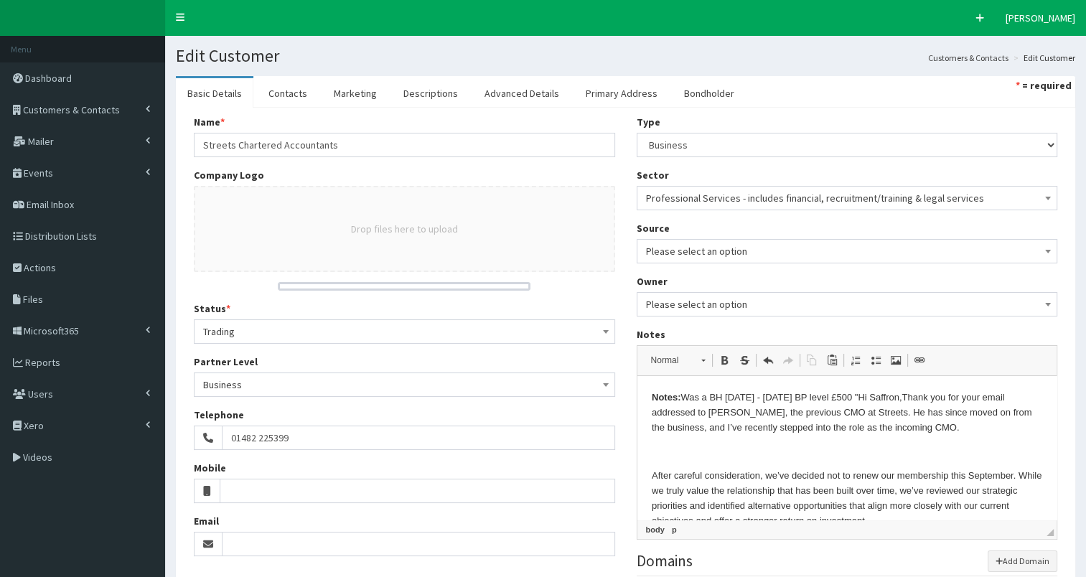
click at [959, 427] on p "Notes: Was a BH 2011 - 2025 BP level £500 " Hi Saffron, Thank you for your emai…" at bounding box center [846, 412] width 391 height 45
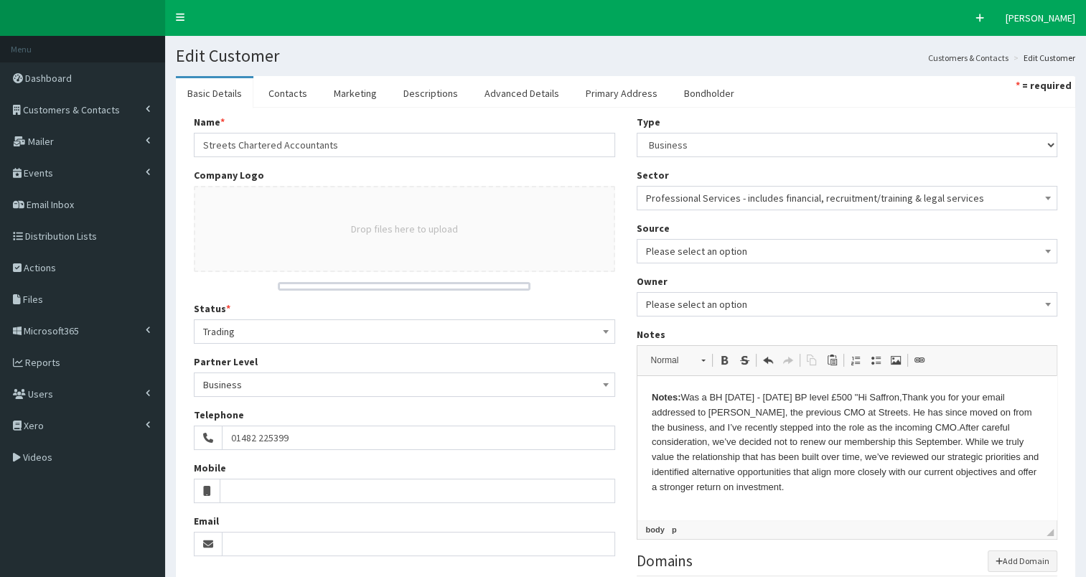
click at [832, 493] on p "Notes: Was a BH 2011 - 2025 BP level £500 " Hi Saffron, Thank you for your emai…" at bounding box center [846, 442] width 391 height 105
click at [830, 504] on p "Notes: Was a BH 2011 - 2025 BP level £500 " Hi Saffron, Thank you for your emai…" at bounding box center [846, 449] width 391 height 119
click at [985, 507] on p "Notes: Was a BH 2011 - 2025 BP level £500 " Hi Saffron, Thank you for your emai…" at bounding box center [846, 449] width 391 height 119
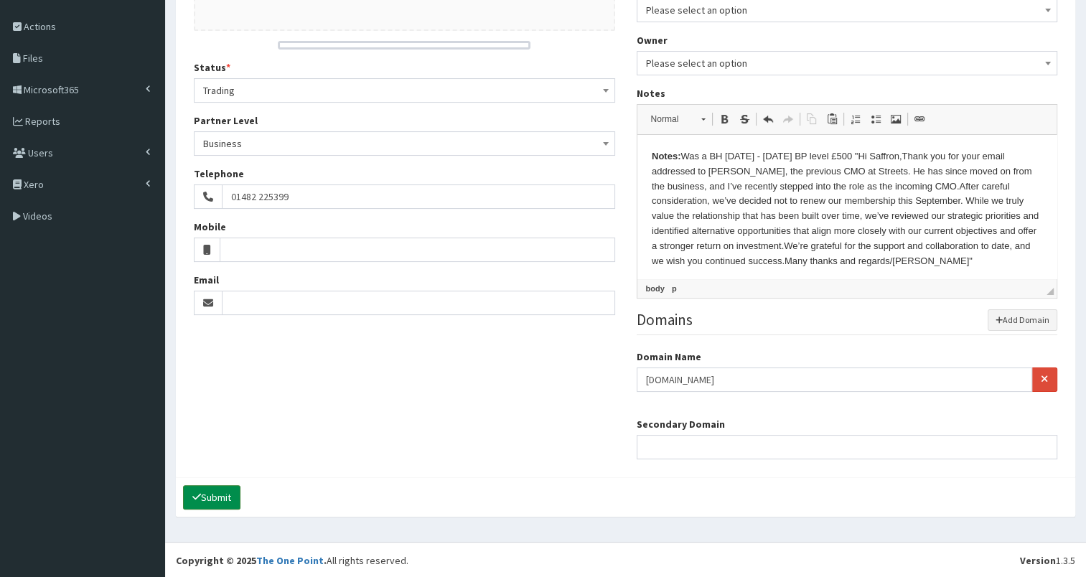
click at [220, 493] on button "Submit" at bounding box center [211, 497] width 57 height 24
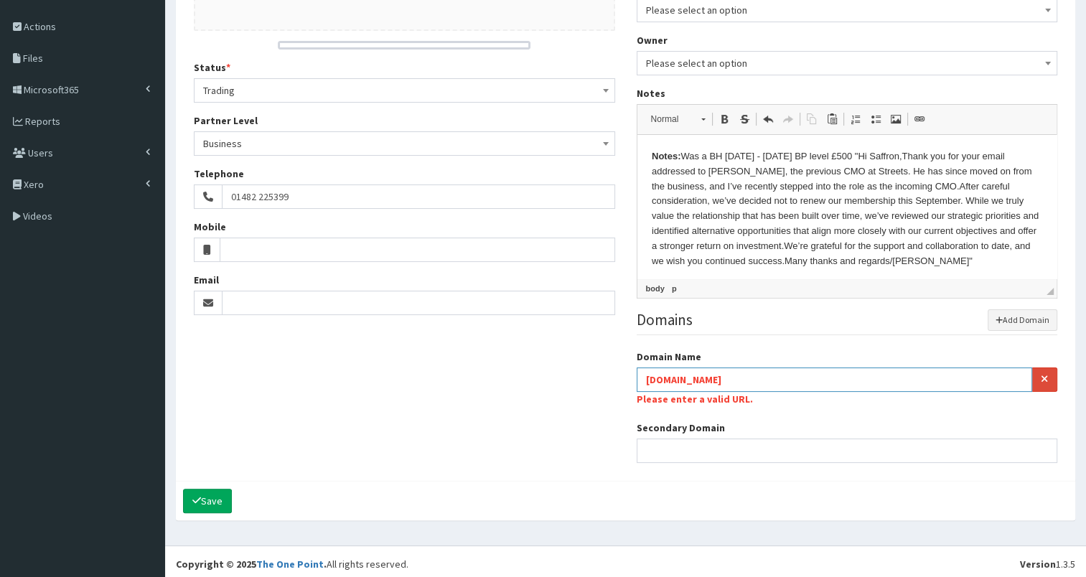
drag, startPoint x: 642, startPoint y: 375, endPoint x: 807, endPoint y: 367, distance: 164.5
click at [807, 367] on input "www.streetsweb.co.uk" at bounding box center [834, 379] width 395 height 24
paste input "https://www.streets.uk/"
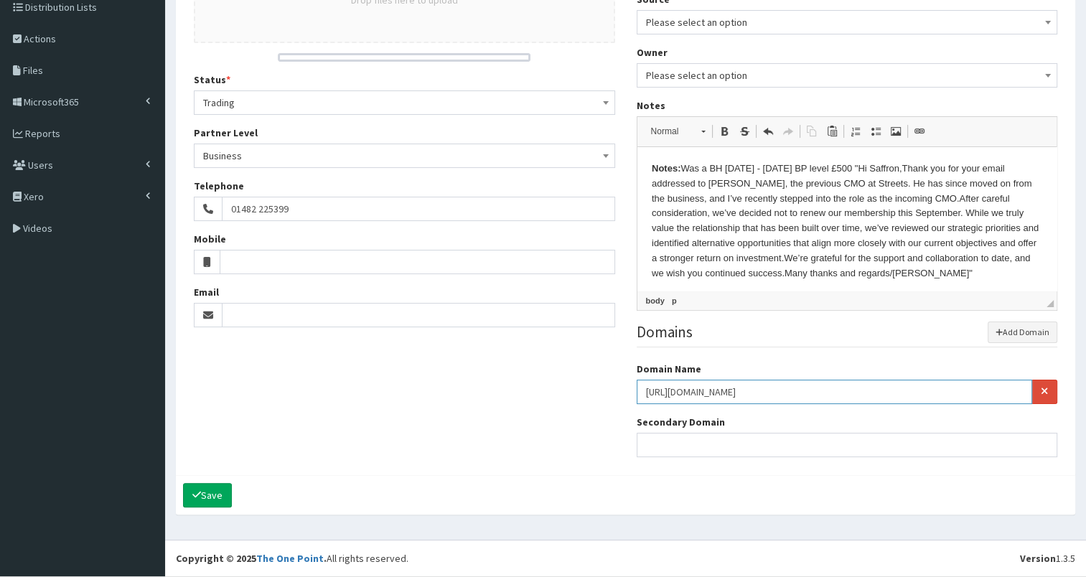
scroll to position [227, 0]
type input "https://www.streets.uk/"
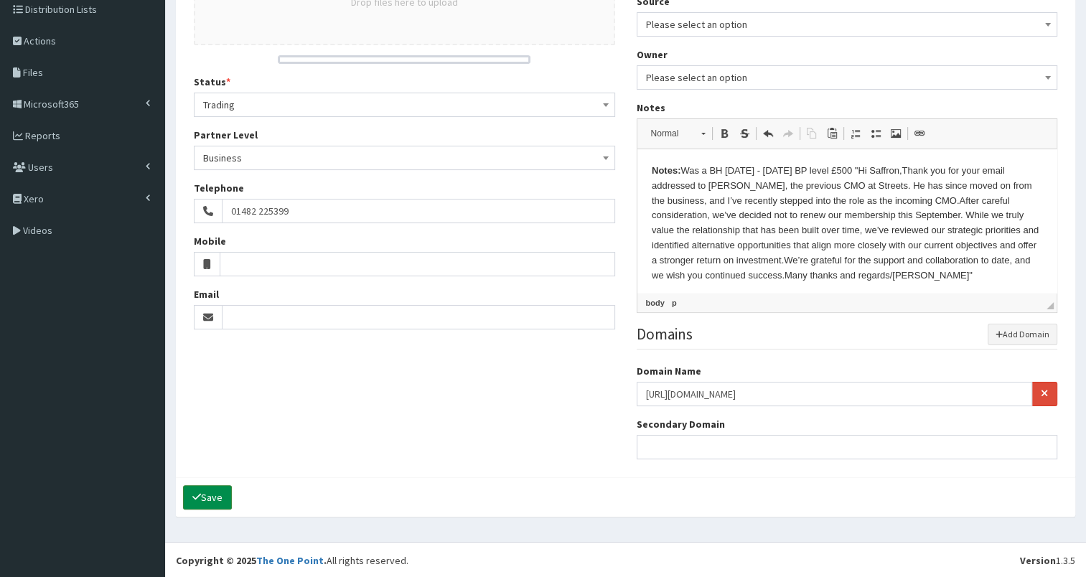
click at [218, 495] on button "Save" at bounding box center [207, 497] width 49 height 24
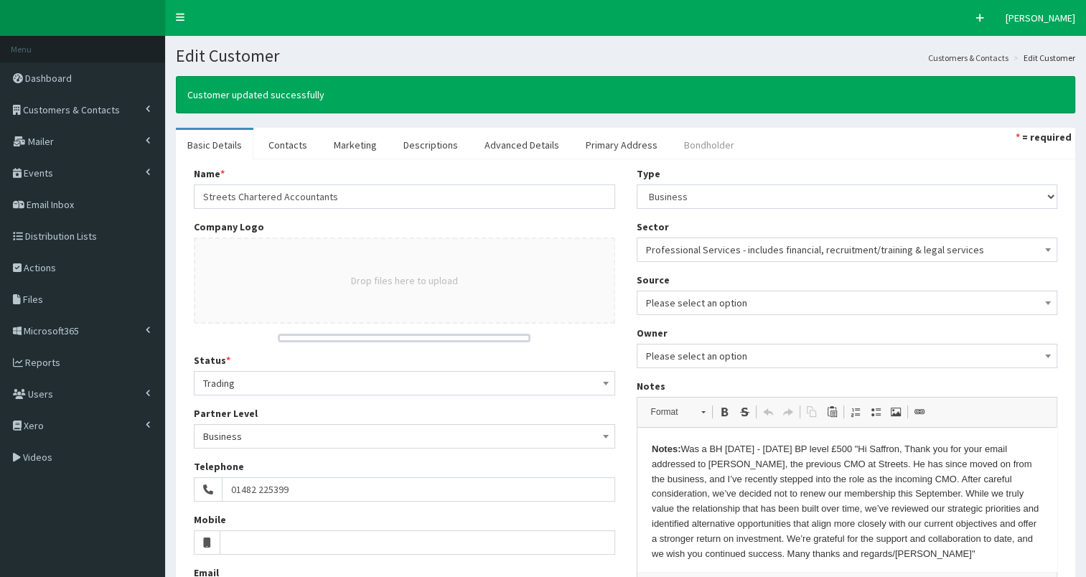
click at [683, 149] on link "Bondholder" at bounding box center [709, 145] width 73 height 30
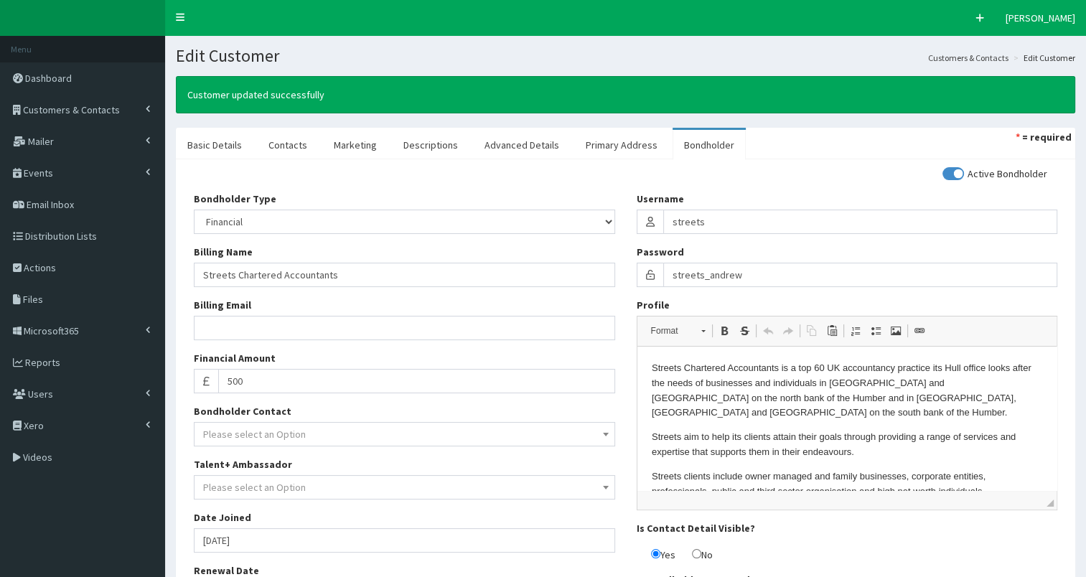
click at [949, 169] on input "checkbox" at bounding box center [994, 174] width 105 height 10
checkbox input "false"
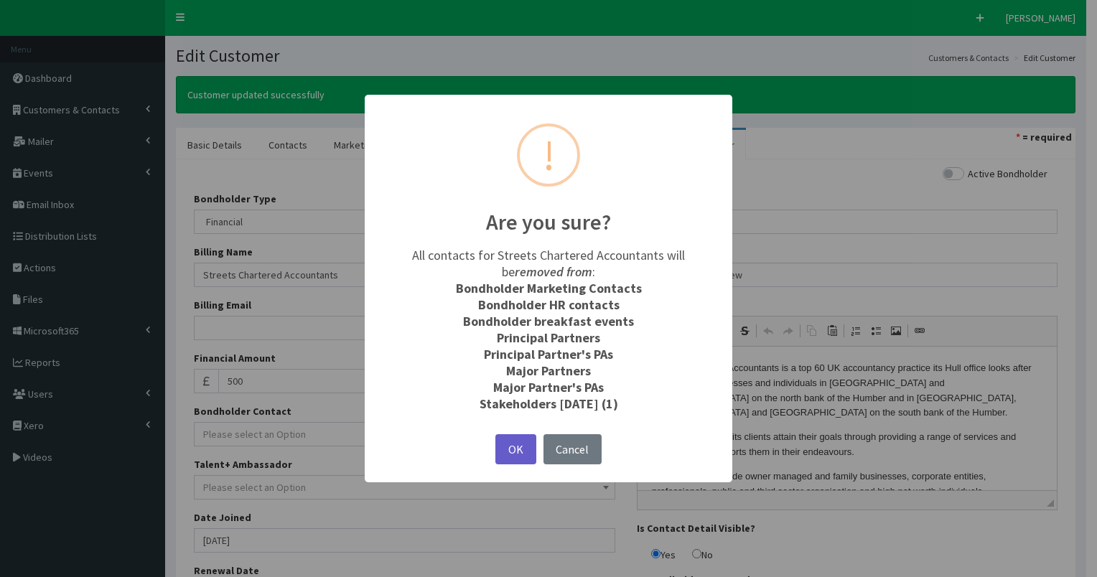
click at [520, 444] on button "OK" at bounding box center [515, 449] width 40 height 31
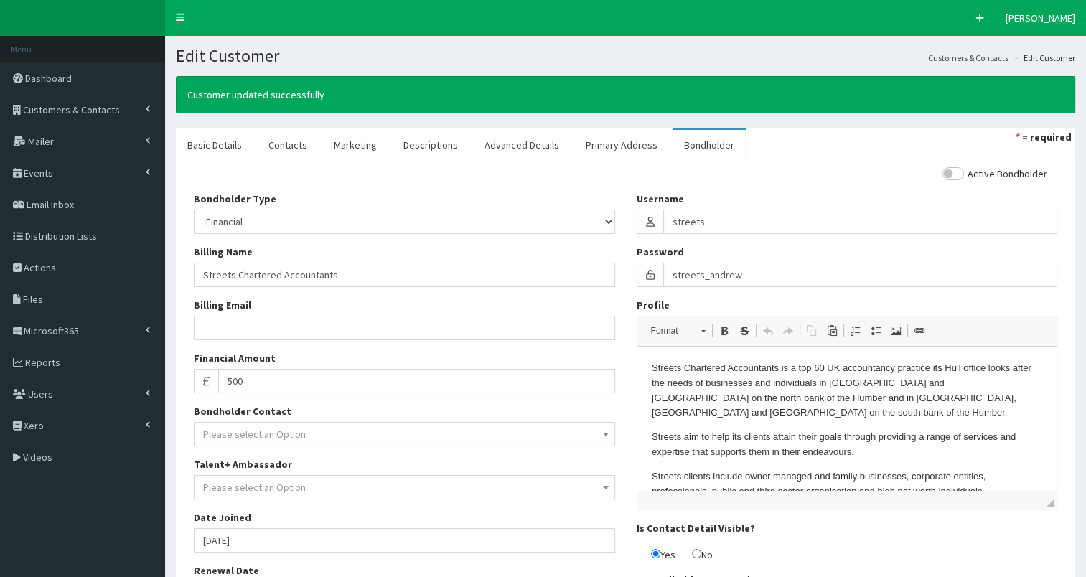
scroll to position [208, 0]
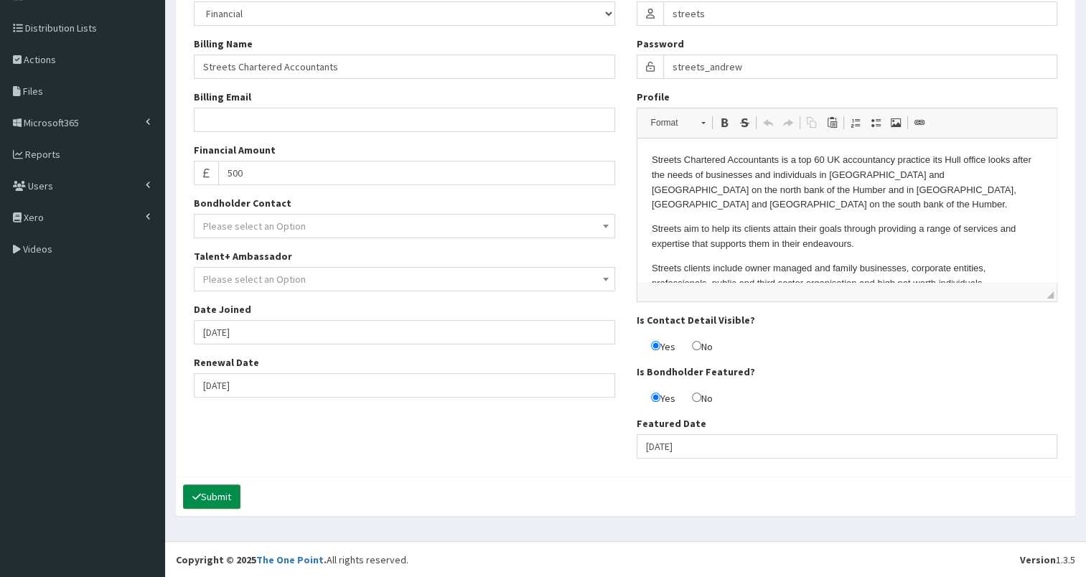
click at [212, 495] on button "Submit" at bounding box center [211, 496] width 57 height 24
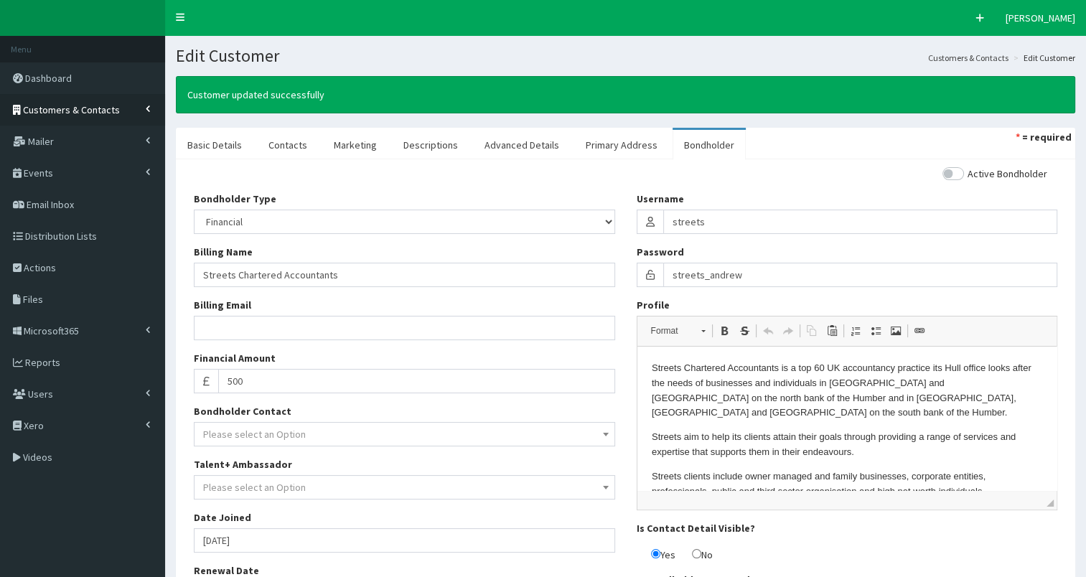
click at [60, 107] on span "Customers & Contacts" at bounding box center [71, 109] width 97 height 13
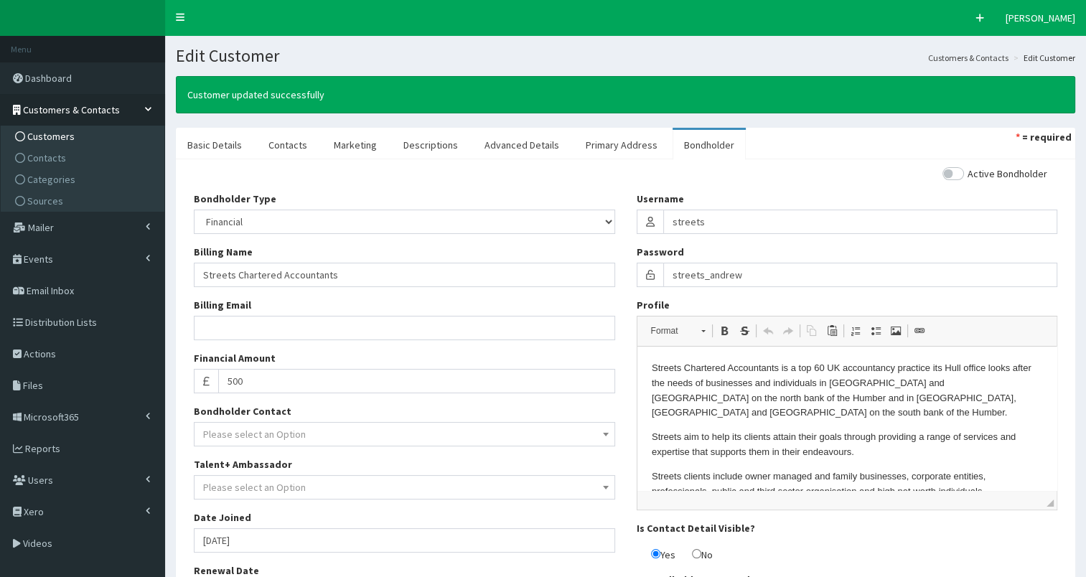
click at [59, 135] on span "Customers" at bounding box center [50, 136] width 47 height 13
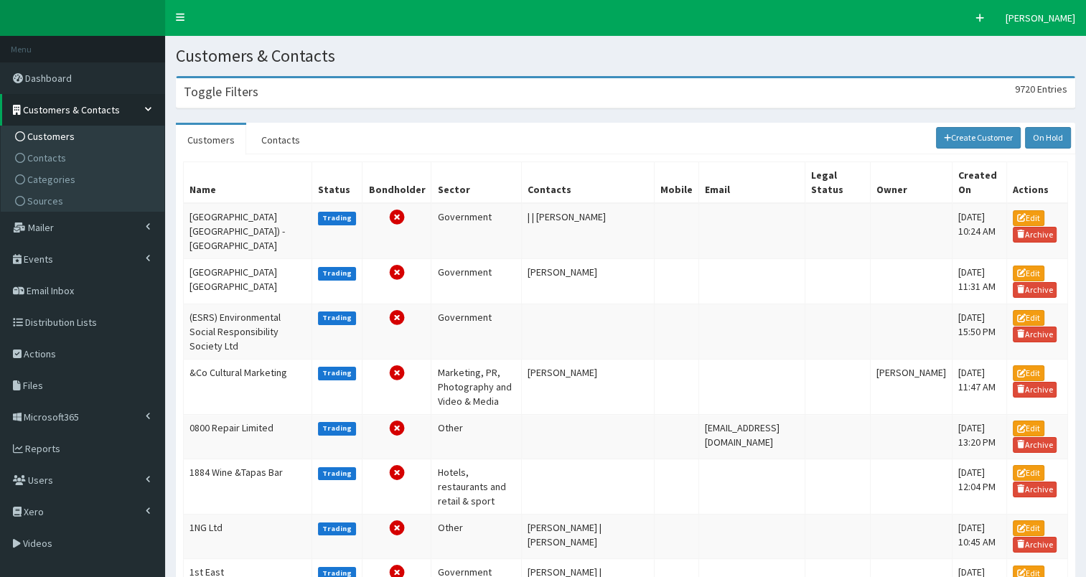
click at [258, 98] on div "Toggle Filters 9720 Entries" at bounding box center [626, 92] width 898 height 29
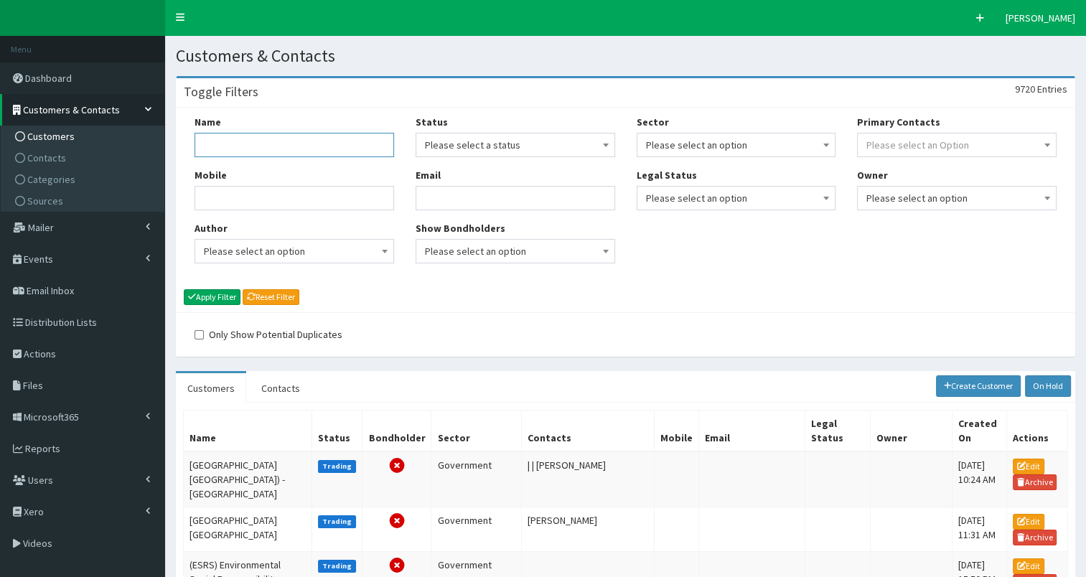
click at [243, 141] on input "Name" at bounding box center [295, 145] width 200 height 24
type input "streets"
click at [210, 297] on button "Apply Filter" at bounding box center [212, 297] width 57 height 16
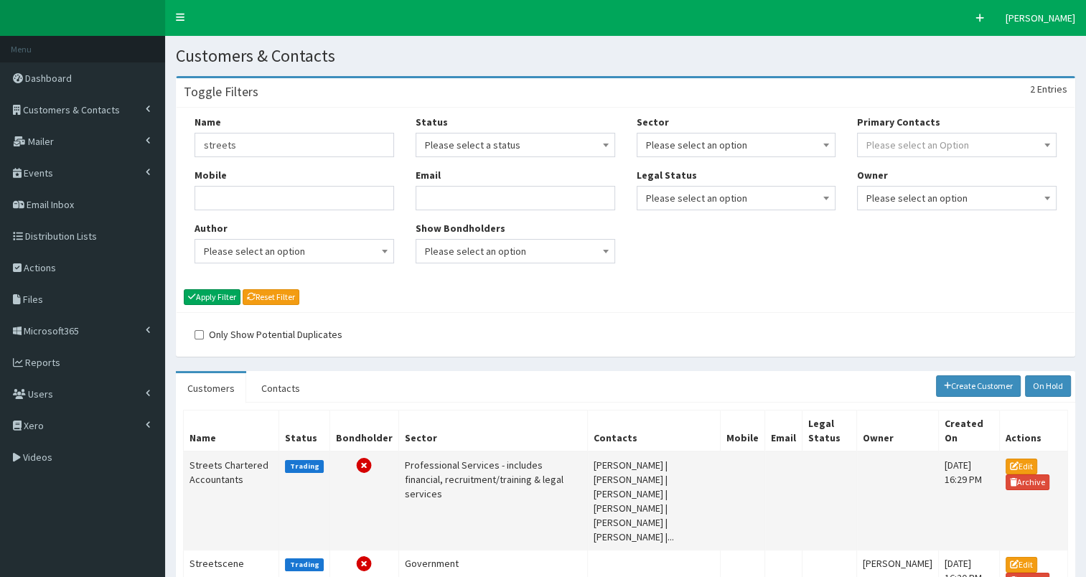
click at [212, 469] on td "Streets Chartered Accountants" at bounding box center [231, 500] width 95 height 99
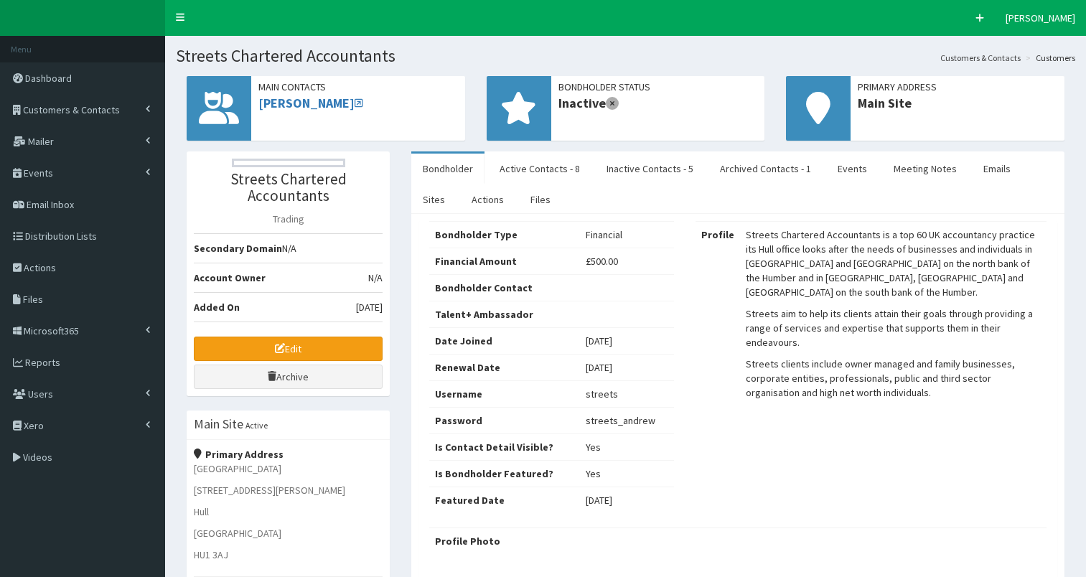
select select "50"
click at [549, 174] on link "Active Contacts - 8" at bounding box center [539, 169] width 103 height 30
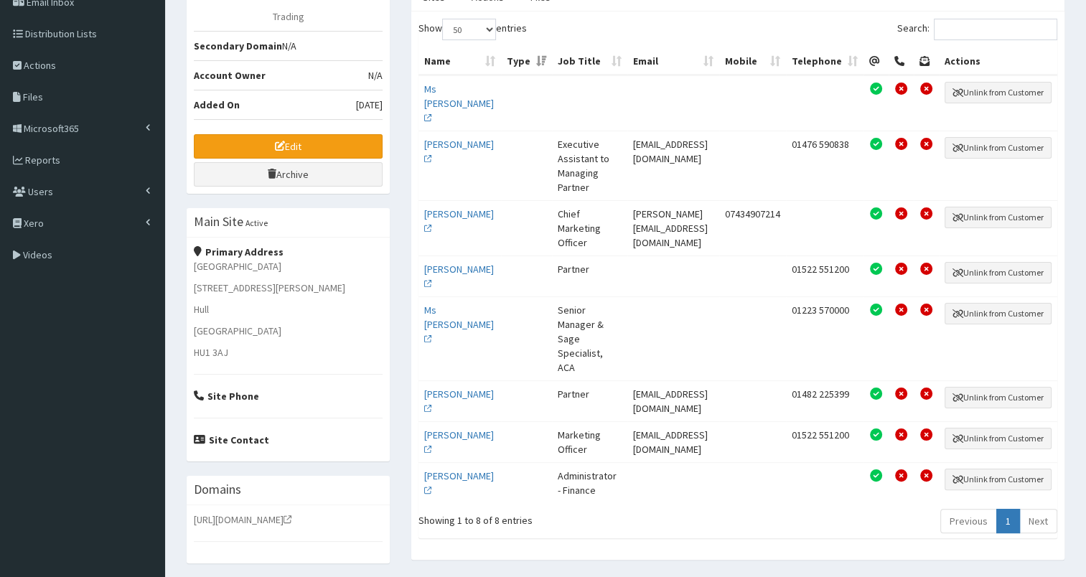
scroll to position [255, 0]
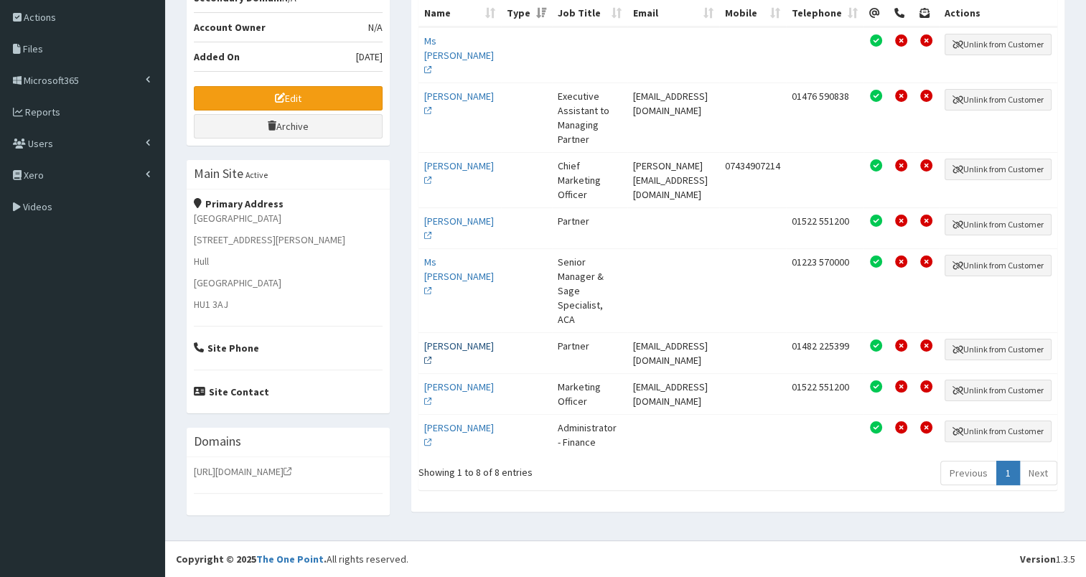
click at [454, 340] on link "Mr Andrew Manderfield" at bounding box center [459, 353] width 70 height 27
click at [436, 388] on link "Ms Alexis Outram" at bounding box center [459, 393] width 70 height 27
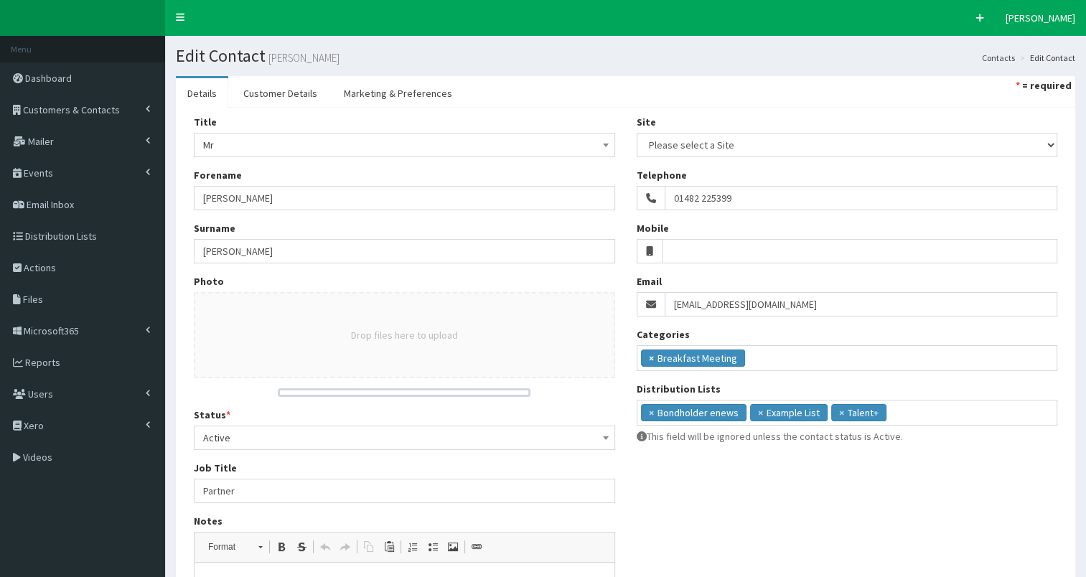
click at [651, 354] on span "×" at bounding box center [651, 358] width 5 height 14
select select
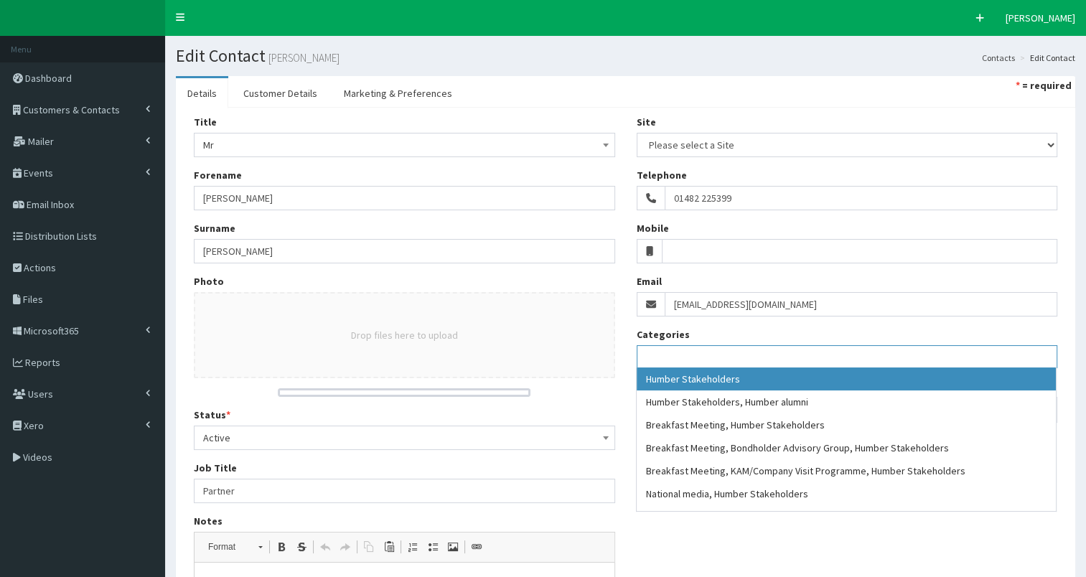
scroll to position [80, 0]
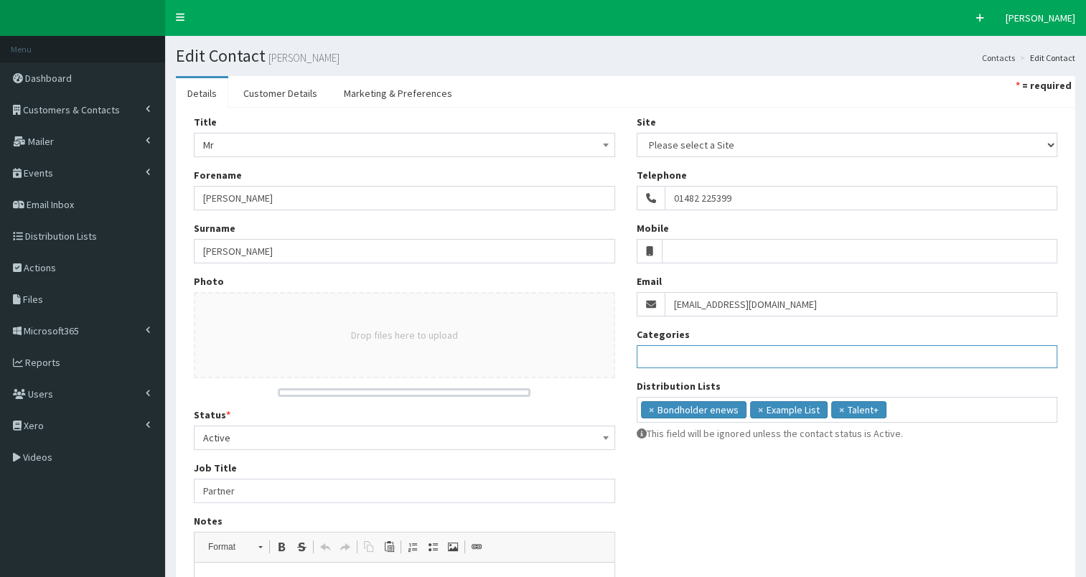
click at [546, 400] on div "Title Please select an option Mr Mrs Ms Miss Dr MP QC MBE MEP CBE Cllr Professo…" at bounding box center [404, 426] width 443 height 622
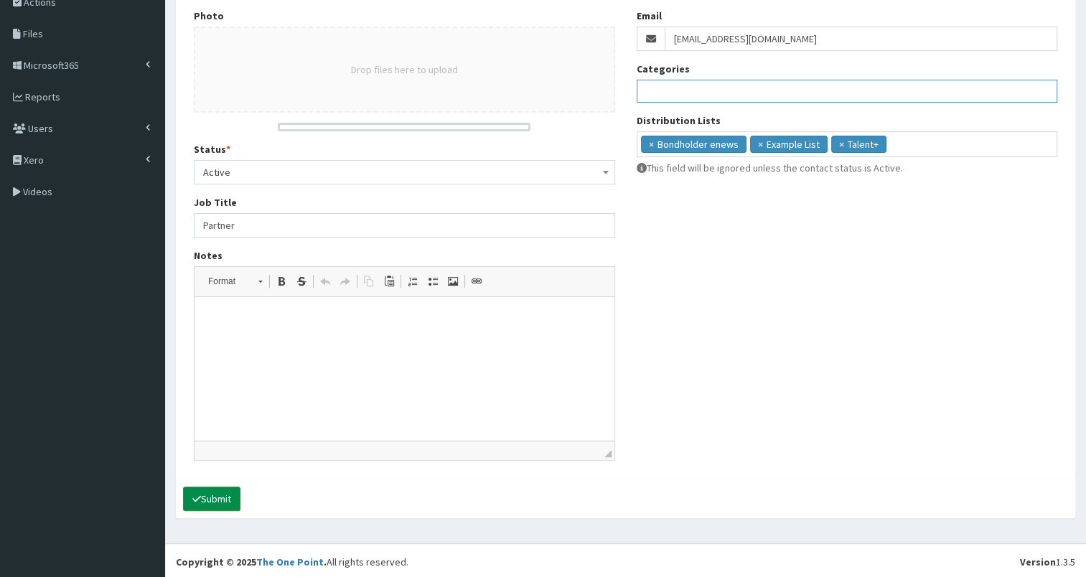
click at [205, 494] on button "Submit" at bounding box center [211, 499] width 57 height 24
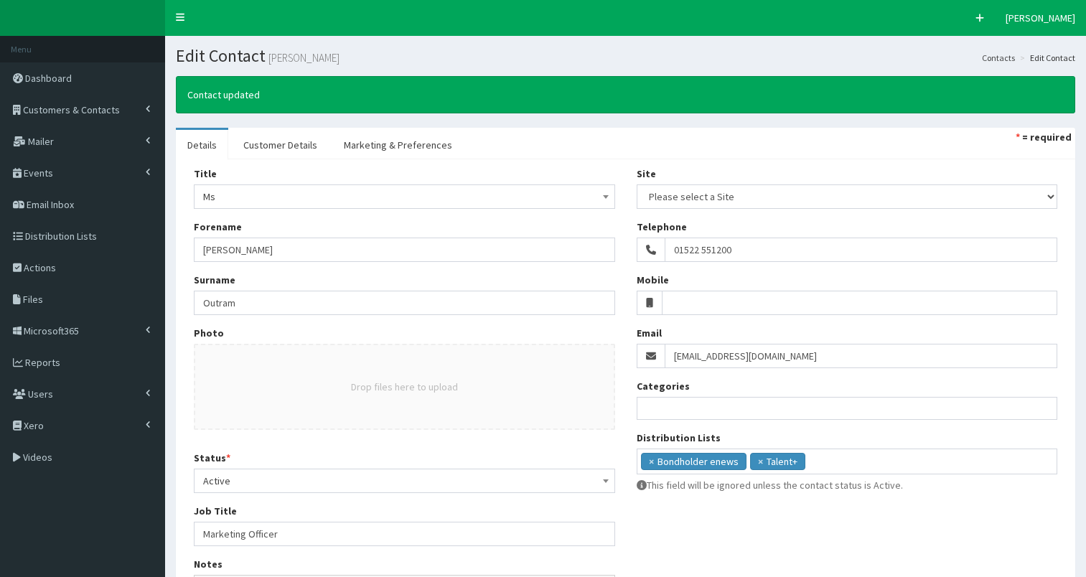
select select
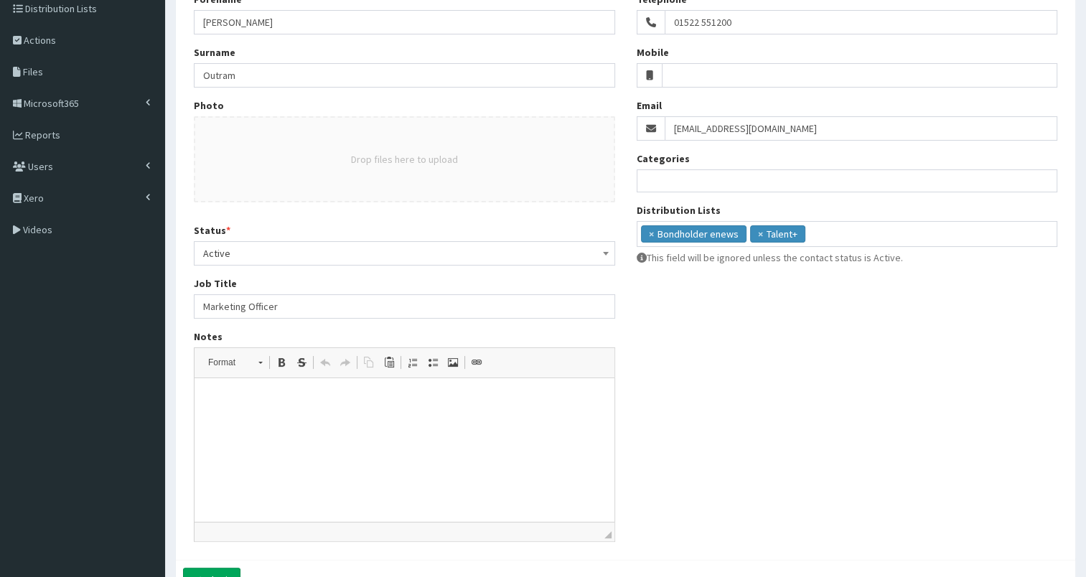
scroll to position [229, 0]
drag, startPoint x: 202, startPoint y: 302, endPoint x: 380, endPoint y: 300, distance: 178.7
click at [380, 300] on input "Marketing Officer" at bounding box center [404, 305] width 421 height 24
click at [286, 399] on p at bounding box center [404, 398] width 391 height 15
click at [248, 309] on input "Marketing Officer" at bounding box center [404, 305] width 421 height 24
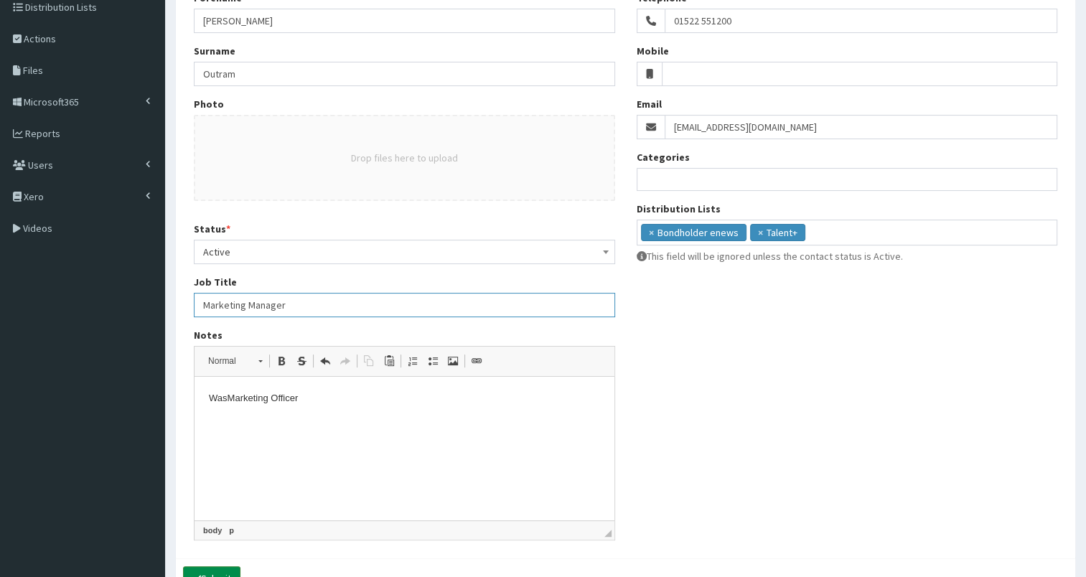
type input "Marketing Manager"
click at [216, 569] on button "Submit" at bounding box center [211, 578] width 57 height 24
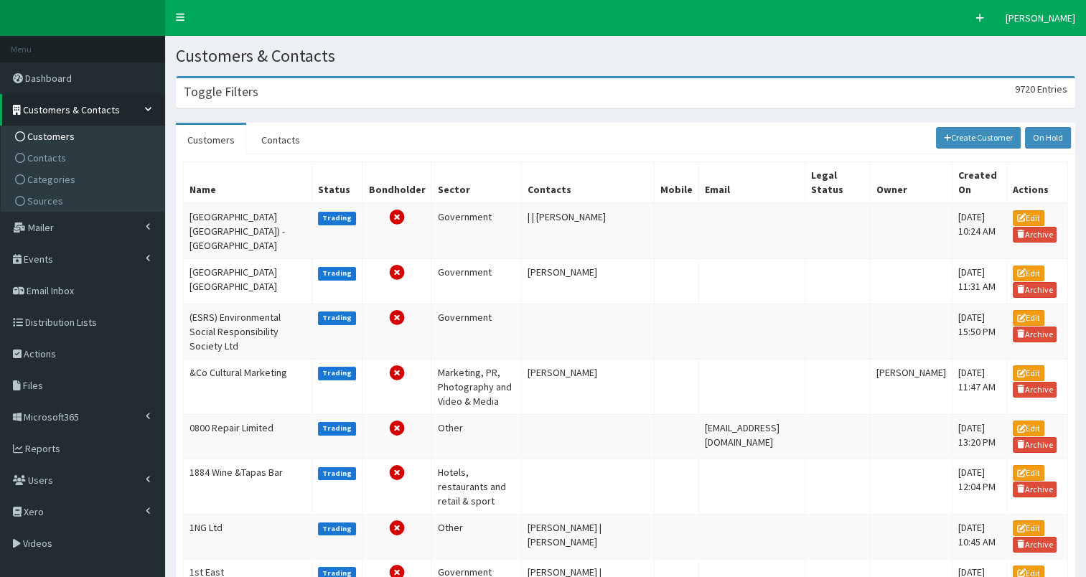
click at [230, 95] on h3 "Toggle Filters" at bounding box center [221, 91] width 75 height 13
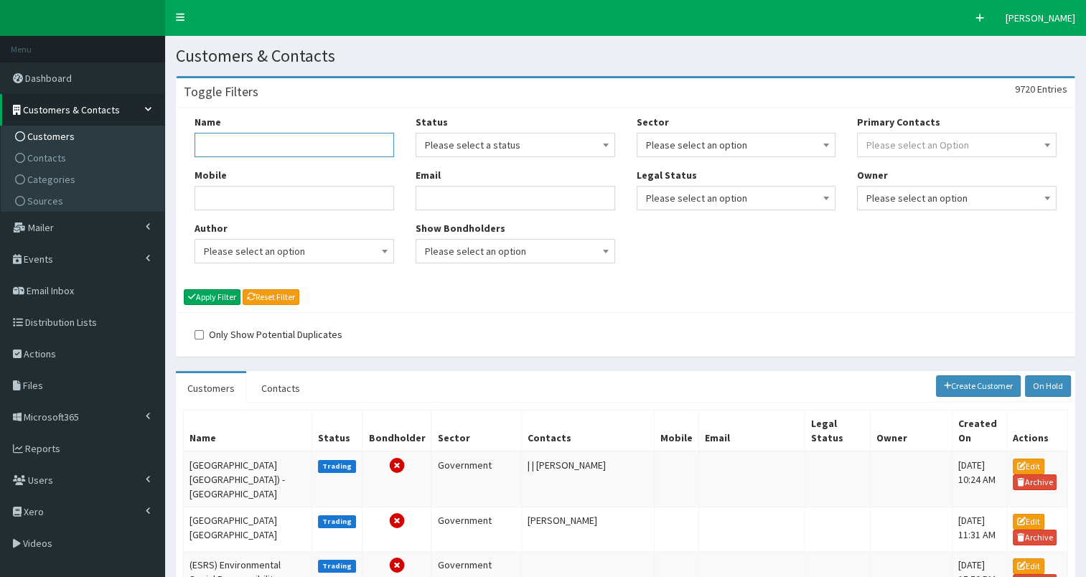
click at [210, 144] on input "Name" at bounding box center [295, 145] width 200 height 24
type input "brain"
click at [209, 301] on button "Apply Filter" at bounding box center [212, 297] width 57 height 16
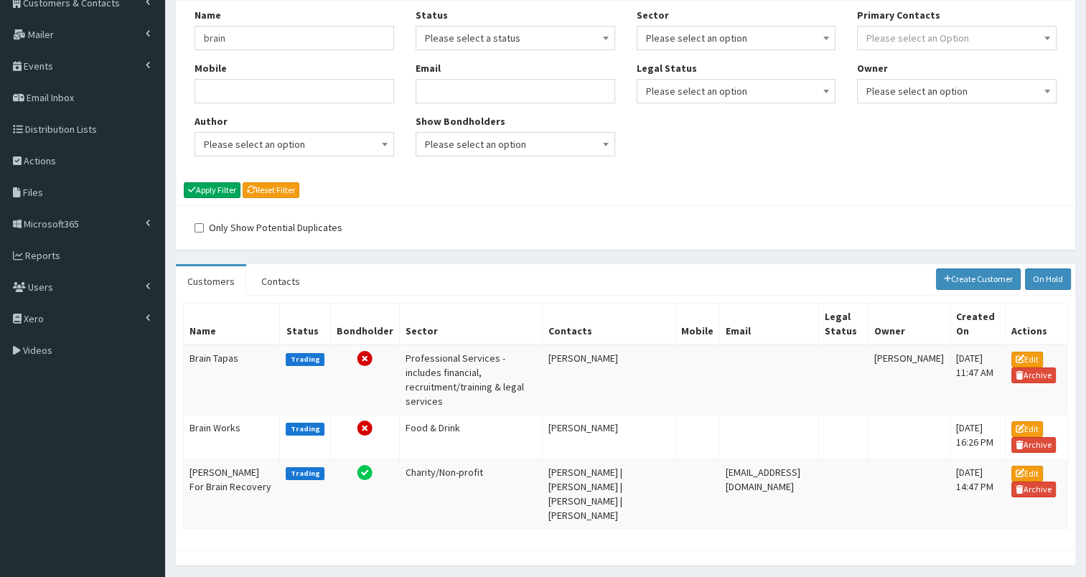
scroll to position [136, 0]
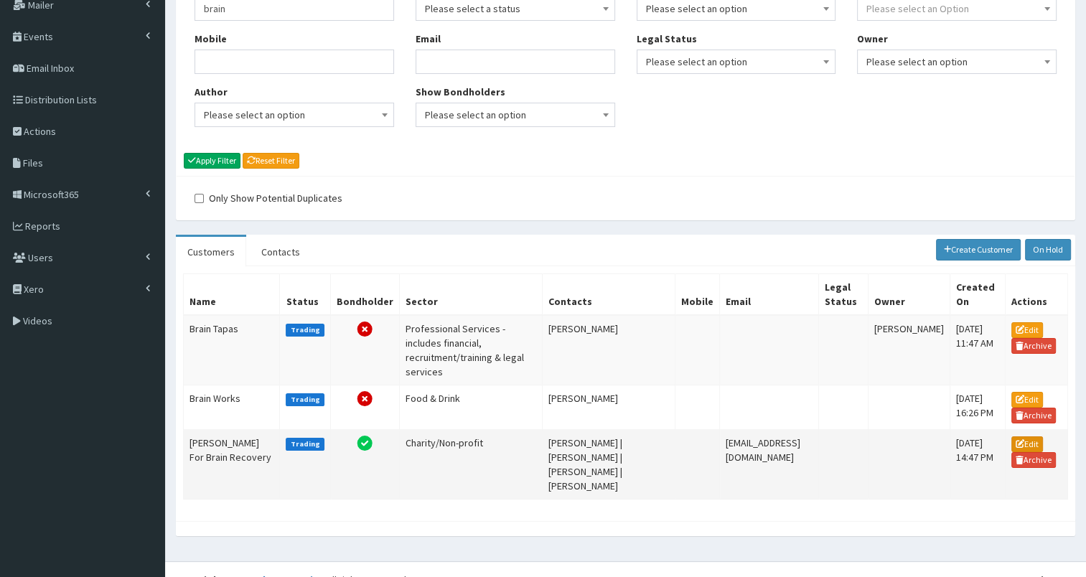
click at [1032, 436] on link "Edit" at bounding box center [1027, 444] width 32 height 16
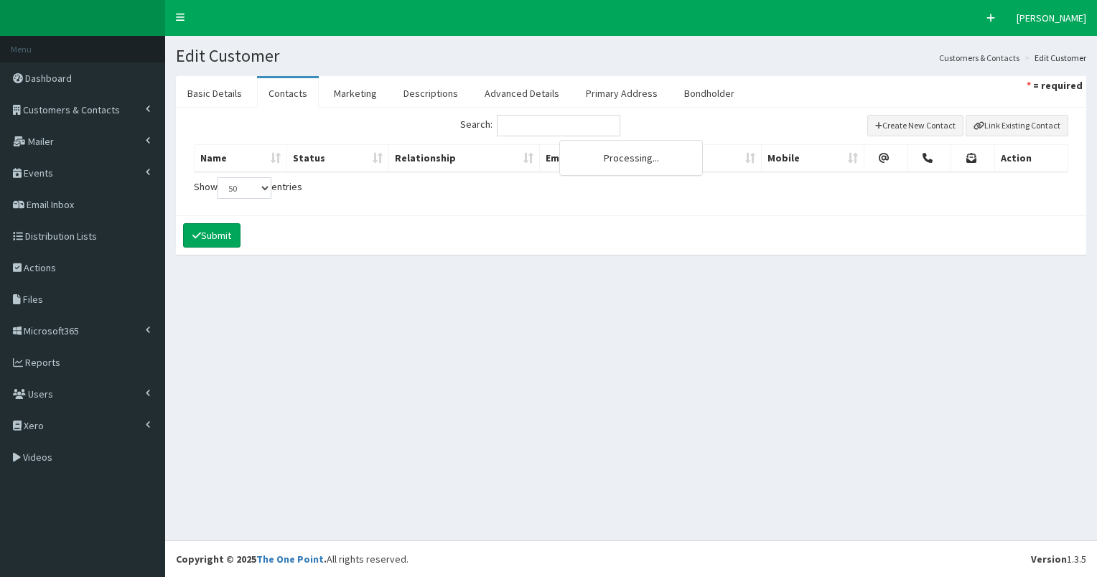
select select "50"
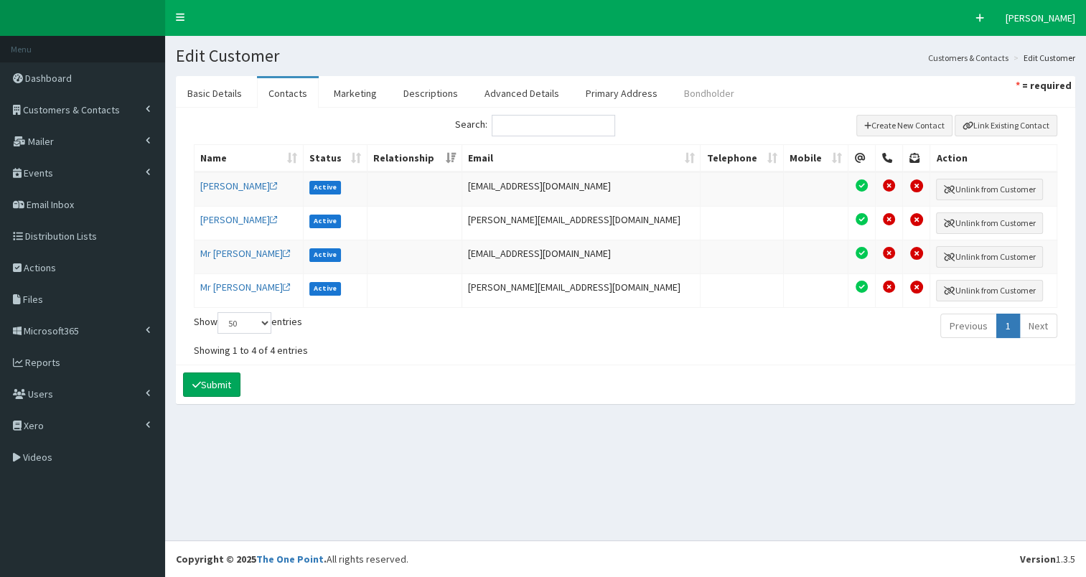
click at [711, 90] on link "Bondholder" at bounding box center [709, 93] width 73 height 30
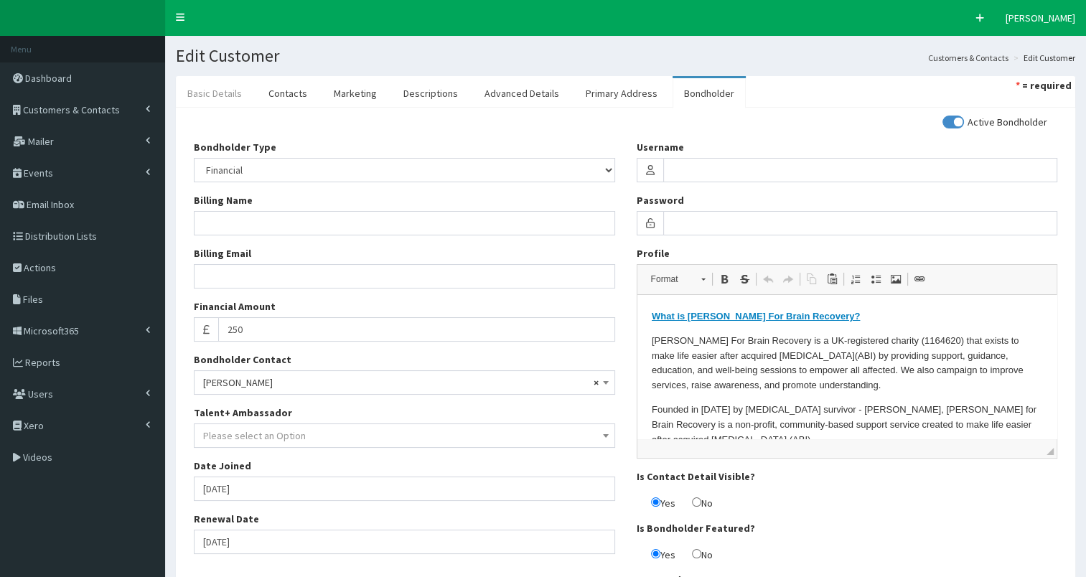
click at [226, 93] on link "Basic Details" at bounding box center [215, 93] width 78 height 30
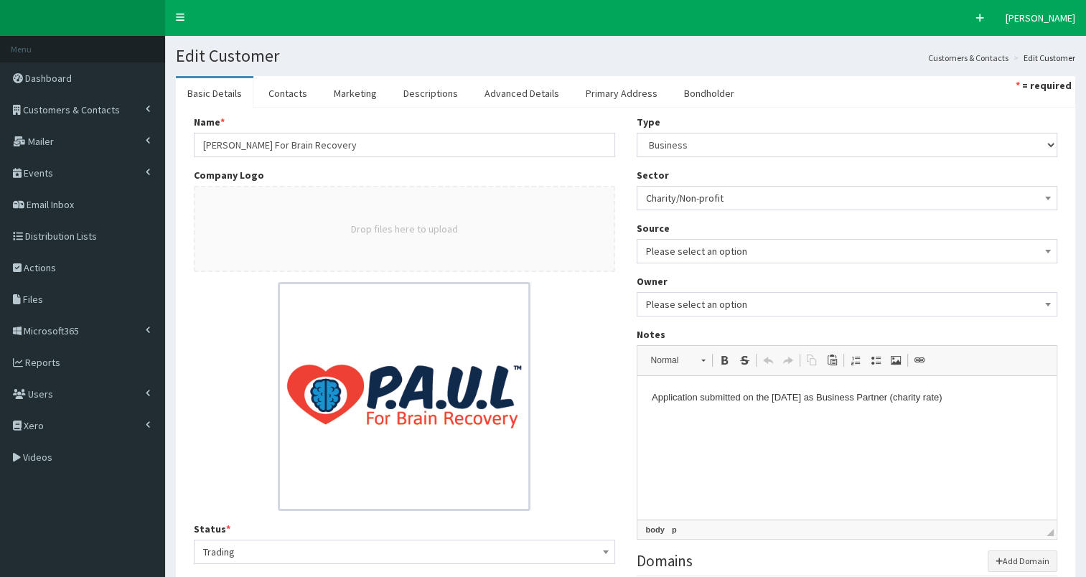
click at [651, 398] on p "Application submitted on the 5th August 2024 as Business Partner (charity rate)" at bounding box center [846, 397] width 391 height 15
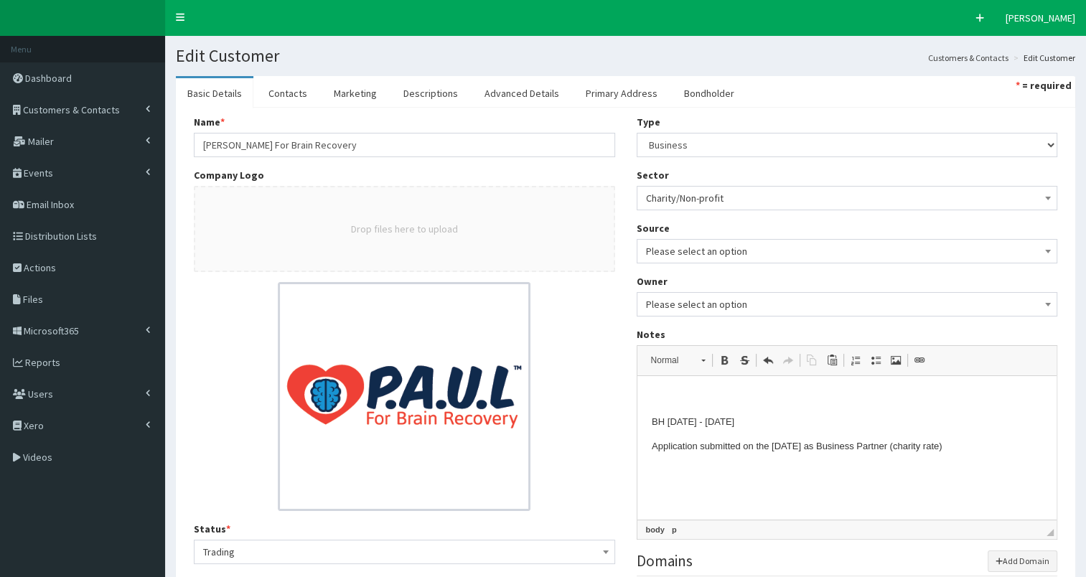
click at [651, 398] on p at bounding box center [846, 397] width 391 height 15
click at [724, 398] on p "BH 2024 - 2025" at bounding box center [846, 397] width 391 height 15
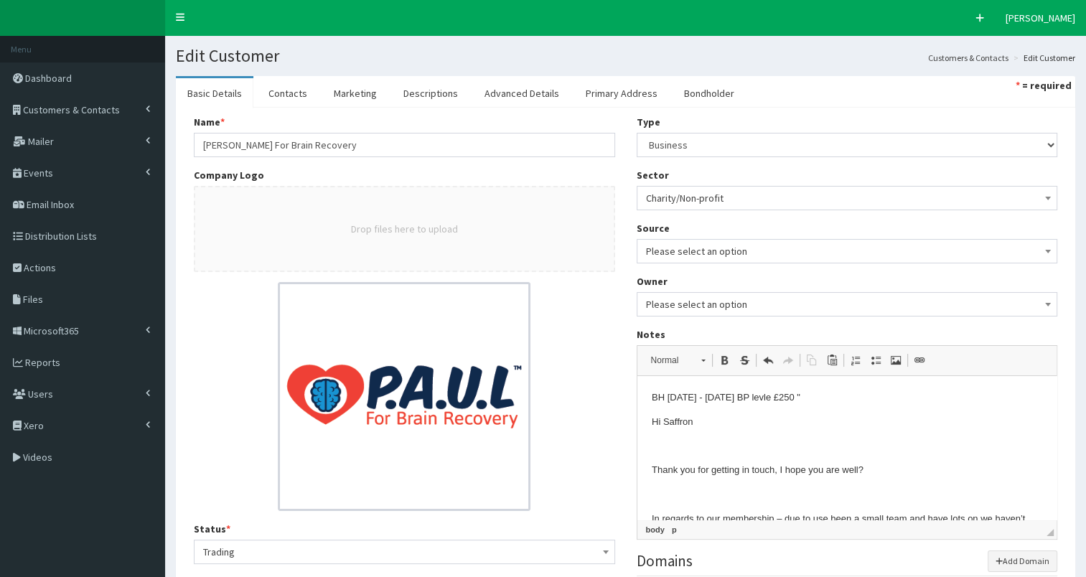
click at [745, 397] on p "BH 2024 - 2025 BP levle £250 "" at bounding box center [846, 397] width 391 height 15
click at [800, 398] on p "BH 2024 - 2025 BP level £250 "" at bounding box center [846, 397] width 391 height 15
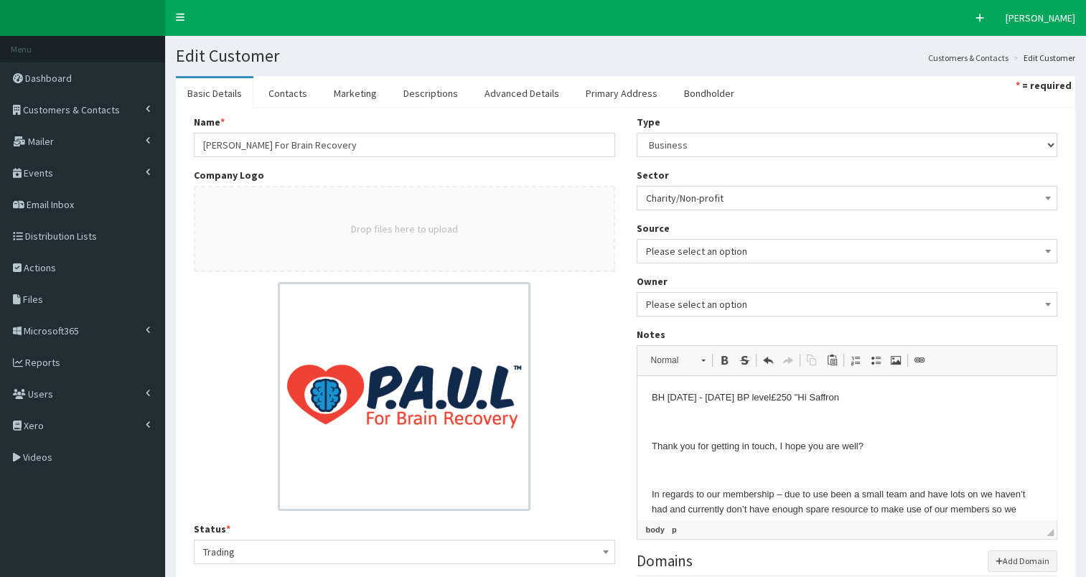
click at [864, 400] on p "BH 2024 - 2025 BP level £250 " Hi Saffron" at bounding box center [846, 397] width 391 height 15
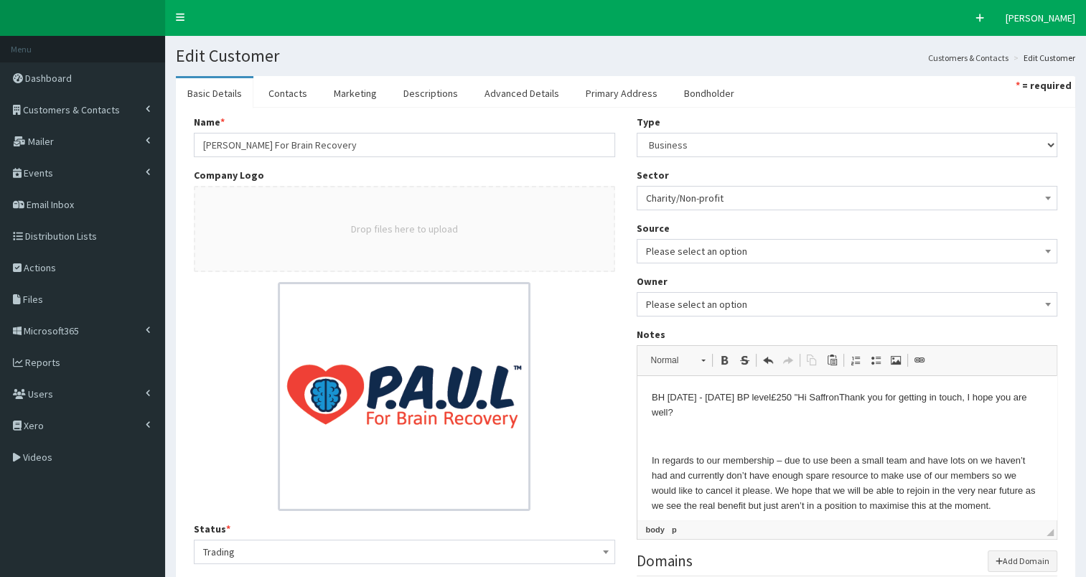
click at [685, 415] on p "BH 2024 - 2025 BP level £250 " Hi Saffron Thank you for getting in touch, I hop…" at bounding box center [846, 405] width 391 height 30
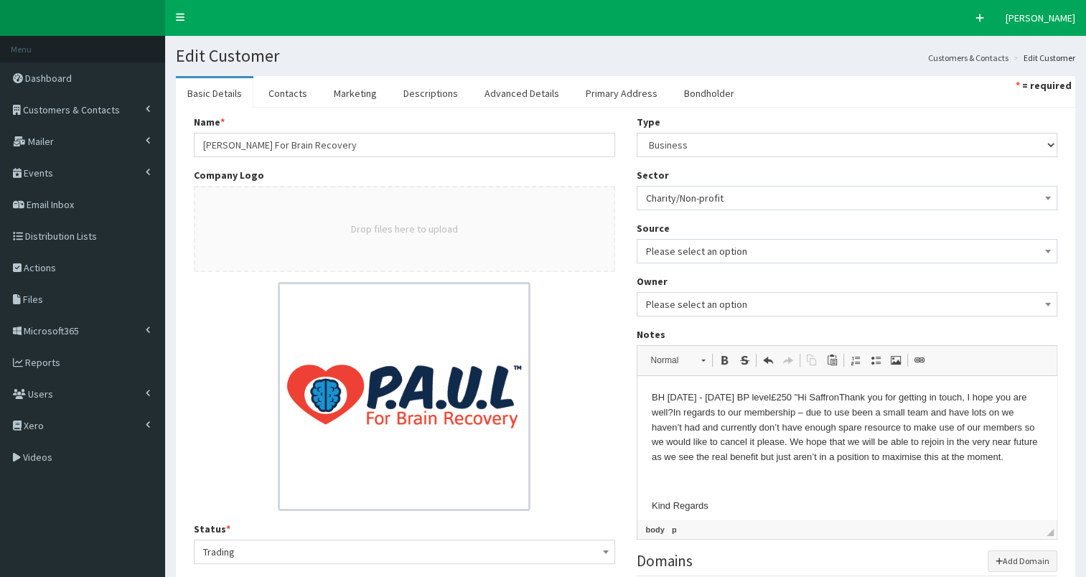
click at [688, 473] on body "BH 2024 - 2025 BP level £250 " Hi Saffron Thank you for getting in touch, I hop…" at bounding box center [846, 512] width 391 height 245
click at [708, 479] on p "Kind Regards" at bounding box center [846, 481] width 391 height 15
click at [1035, 458] on html "BH 2024 - 2025 BP level £250 " Hi Saffron Thank you for getting in touch, I hop…" at bounding box center [847, 464] width 420 height 176
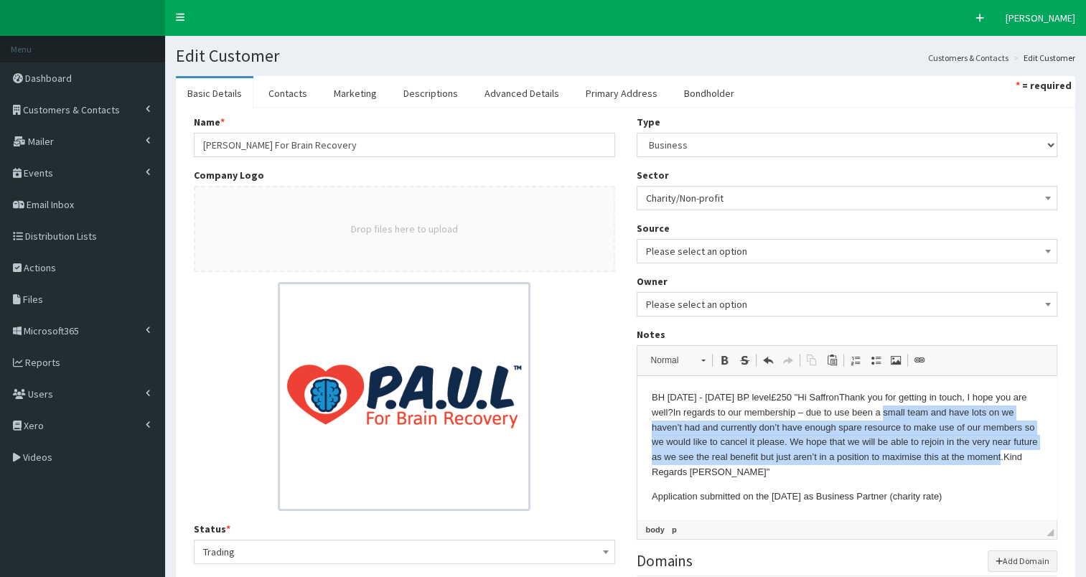
drag, startPoint x: 886, startPoint y: 415, endPoint x: 683, endPoint y: 476, distance: 211.4
click at [683, 476] on p "BH 2024 - 2025 BP level £250 " Hi Saffron Thank you for getting in touch, I hop…" at bounding box center [846, 435] width 391 height 90
copy p "small team and have lots on we haven’t had and currently don’t have enough spar…"
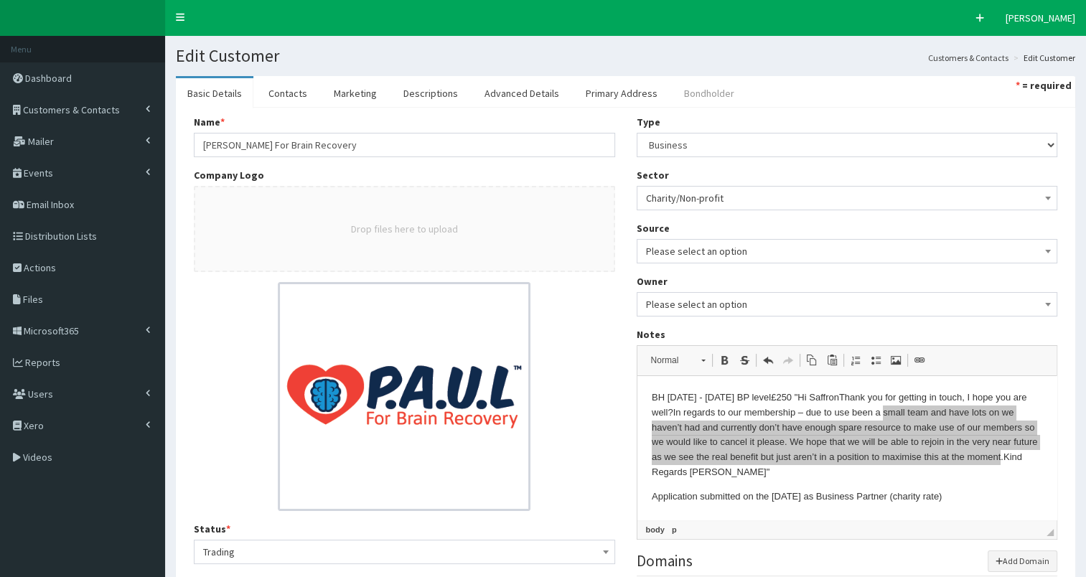
click at [687, 98] on link "Bondholder" at bounding box center [709, 93] width 73 height 30
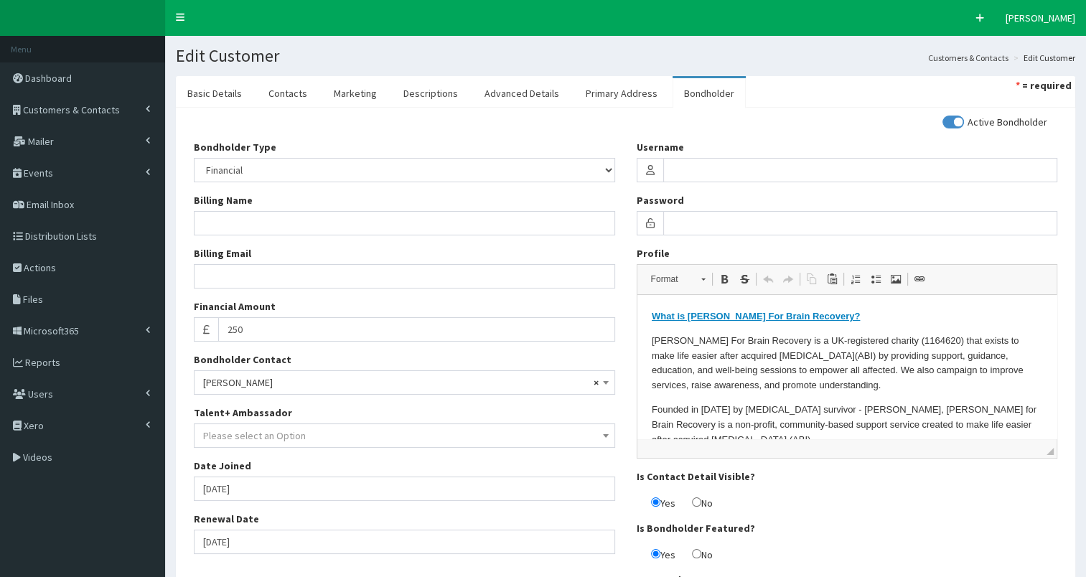
click at [950, 119] on input "checkbox" at bounding box center [994, 122] width 105 height 10
checkbox input "false"
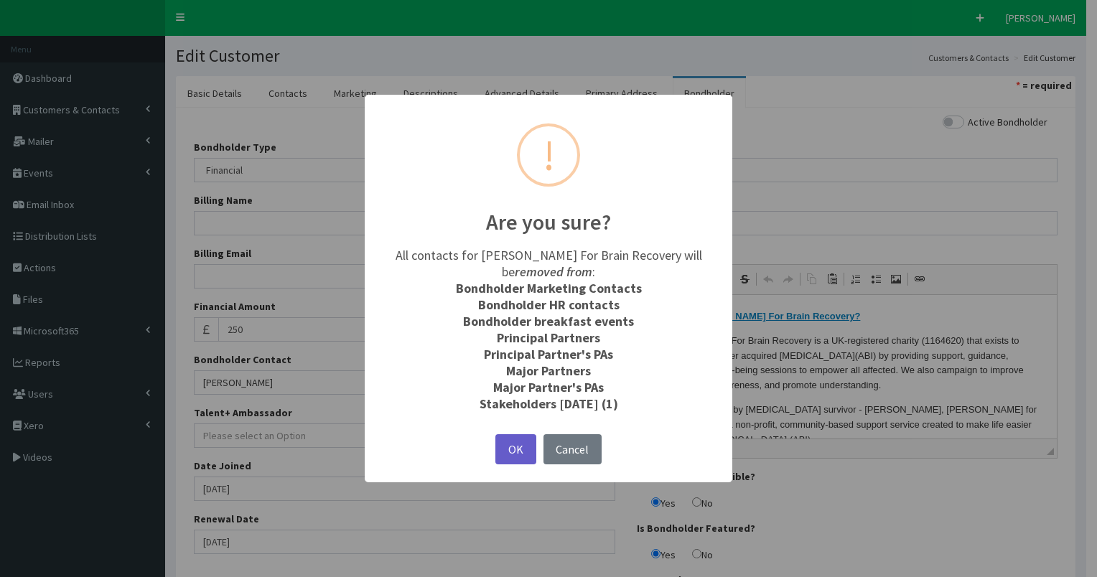
click at [523, 448] on button "OK" at bounding box center [515, 449] width 40 height 31
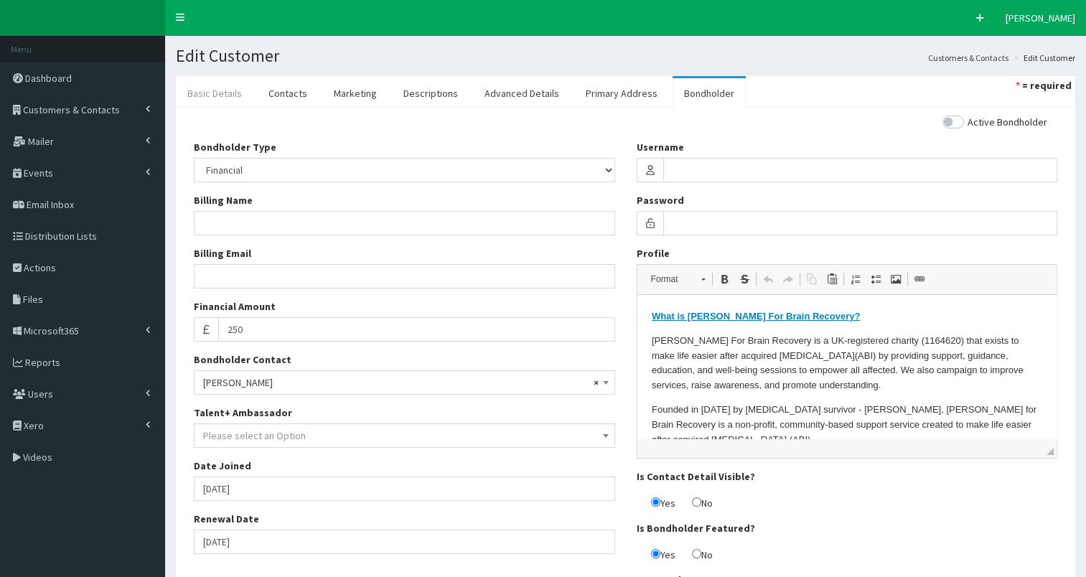
click at [223, 100] on link "Basic Details" at bounding box center [215, 93] width 78 height 30
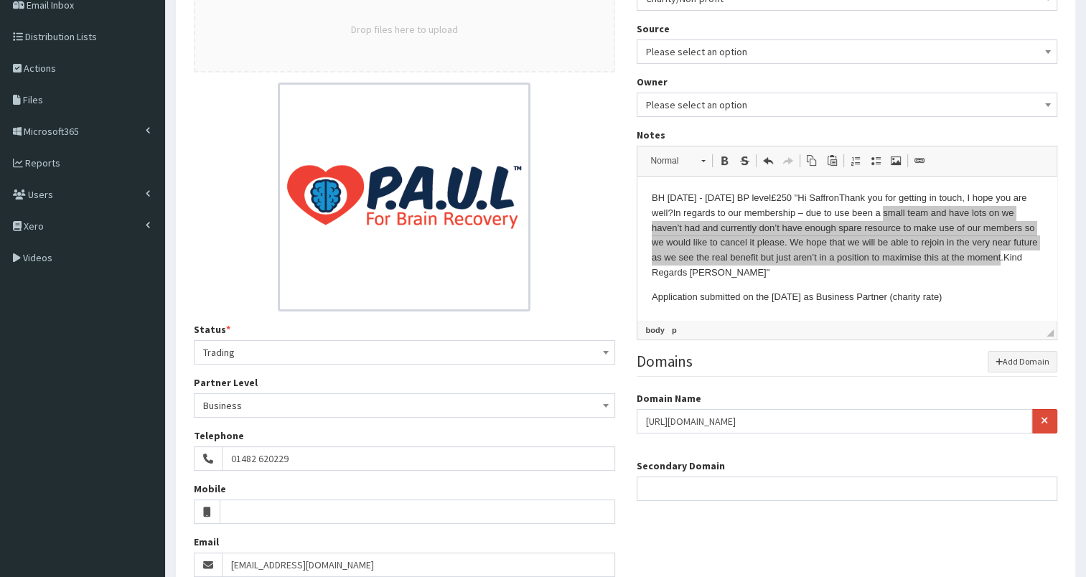
scroll to position [266, 0]
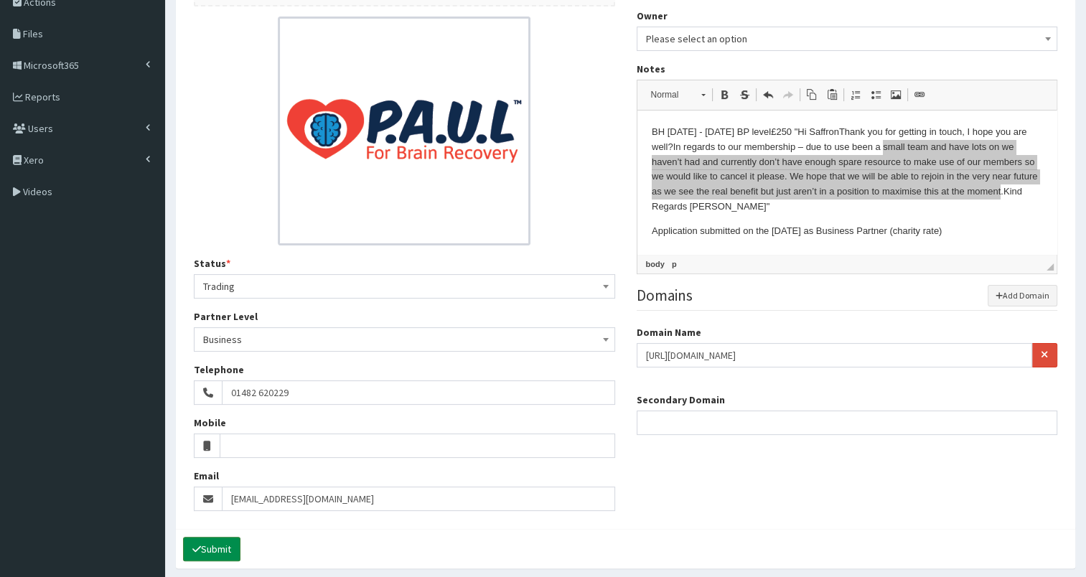
click at [207, 544] on button "Submit" at bounding box center [211, 549] width 57 height 24
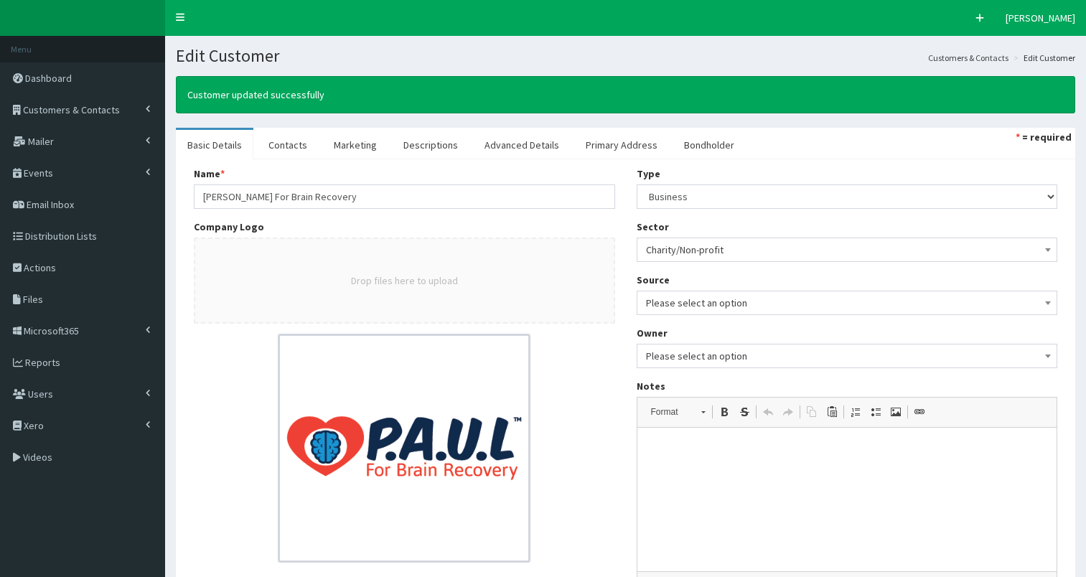
select select "50"
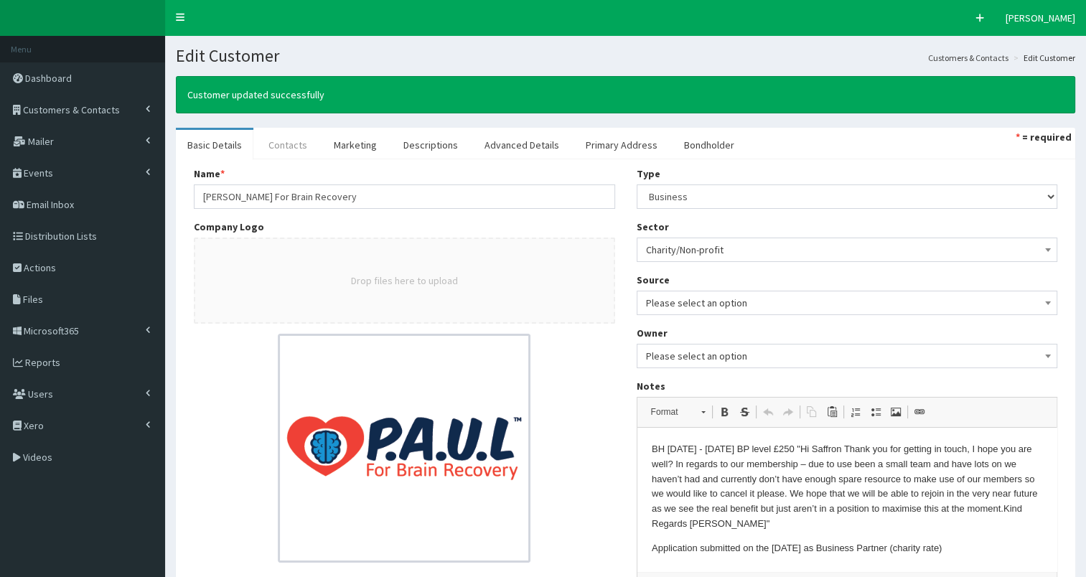
click at [279, 151] on link "Contacts" at bounding box center [288, 145] width 62 height 30
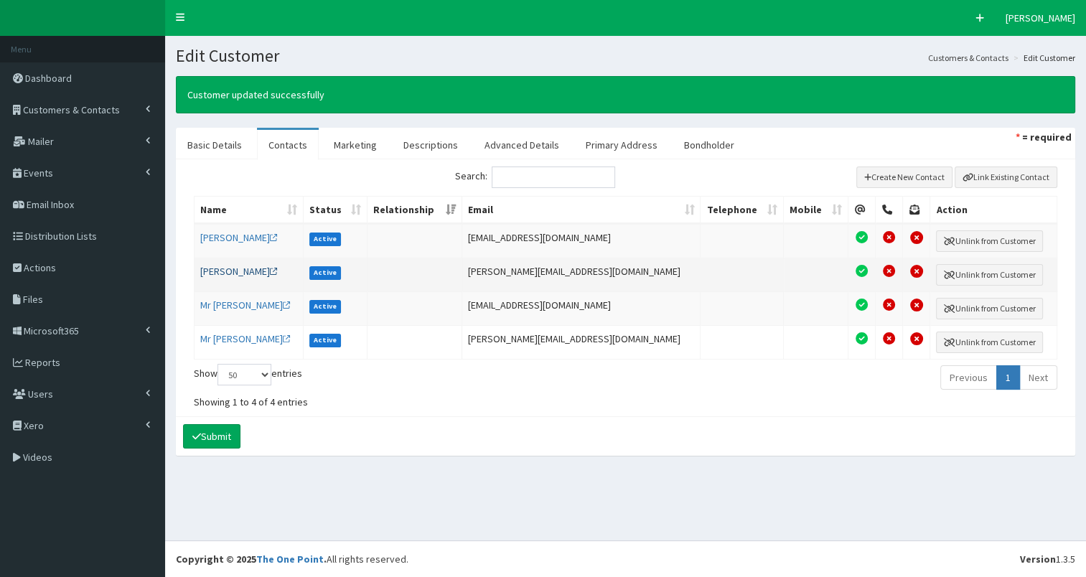
click at [238, 270] on link "[PERSON_NAME]" at bounding box center [239, 271] width 78 height 13
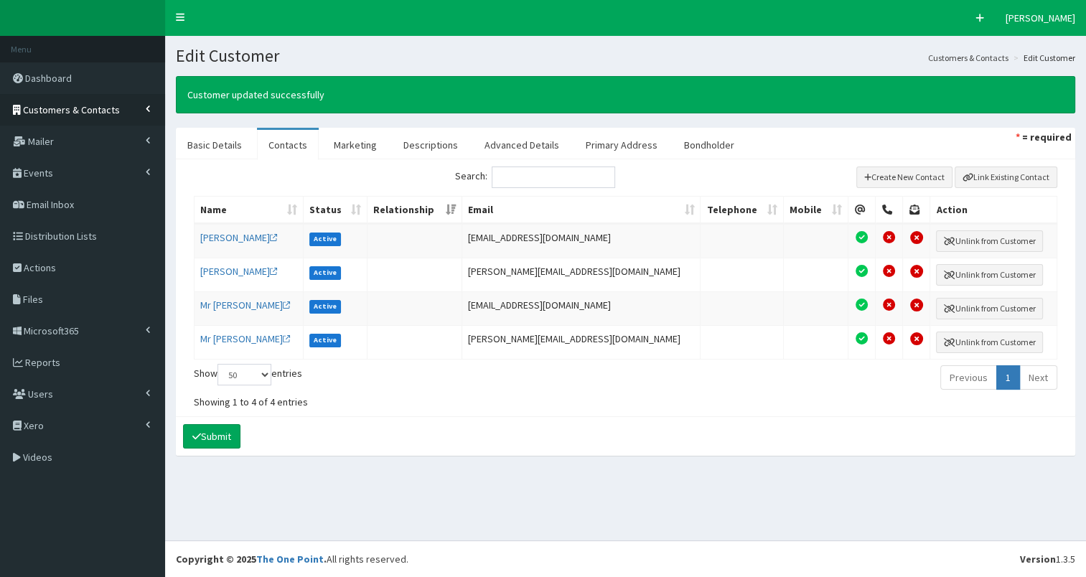
click at [100, 113] on span "Customers & Contacts" at bounding box center [71, 109] width 97 height 13
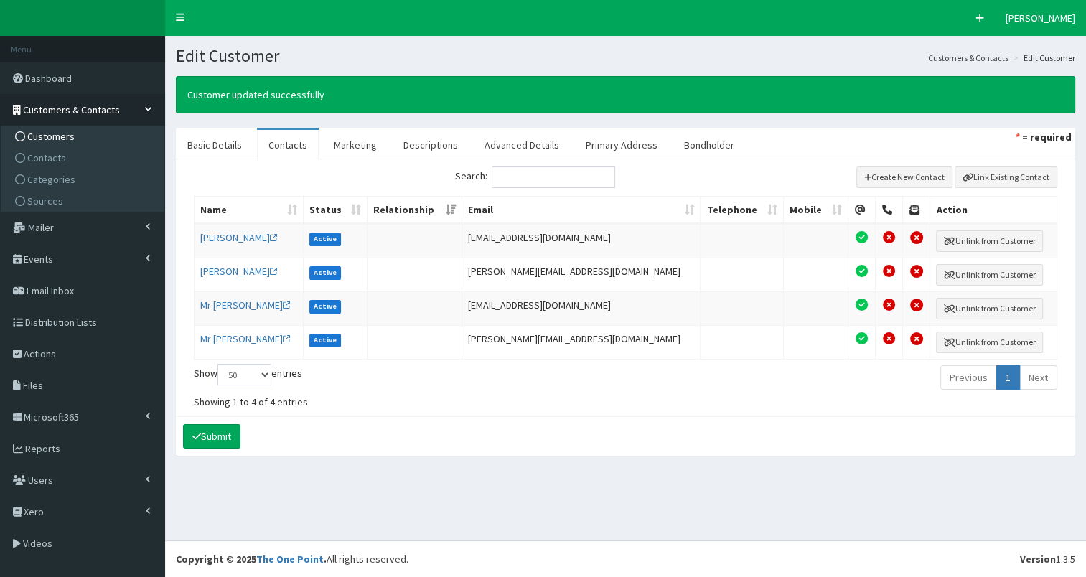
click at [90, 139] on link "Customers" at bounding box center [84, 137] width 160 height 22
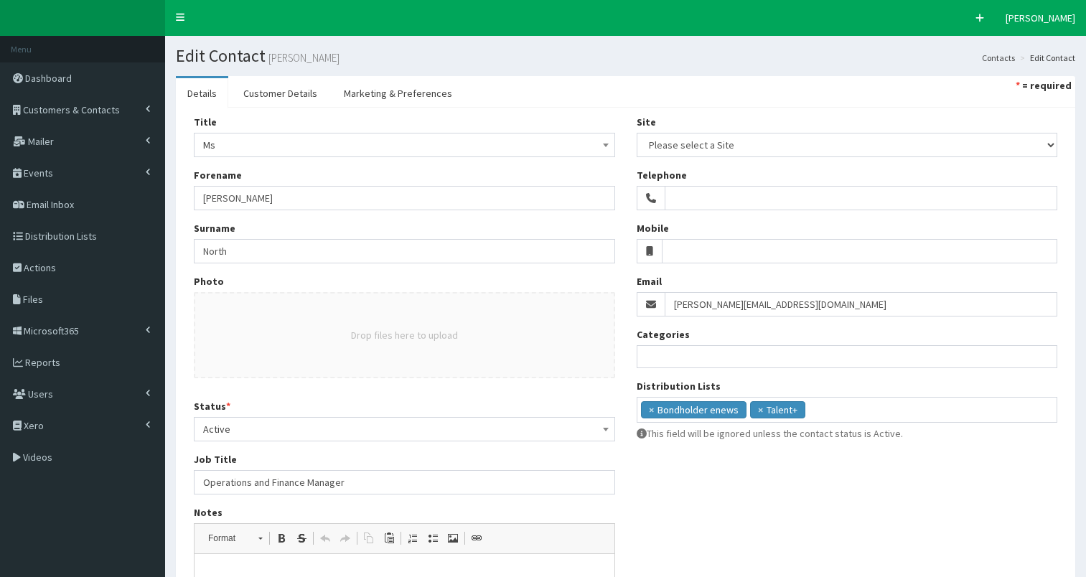
select select
click at [266, 100] on link "Customer Details" at bounding box center [280, 93] width 97 height 30
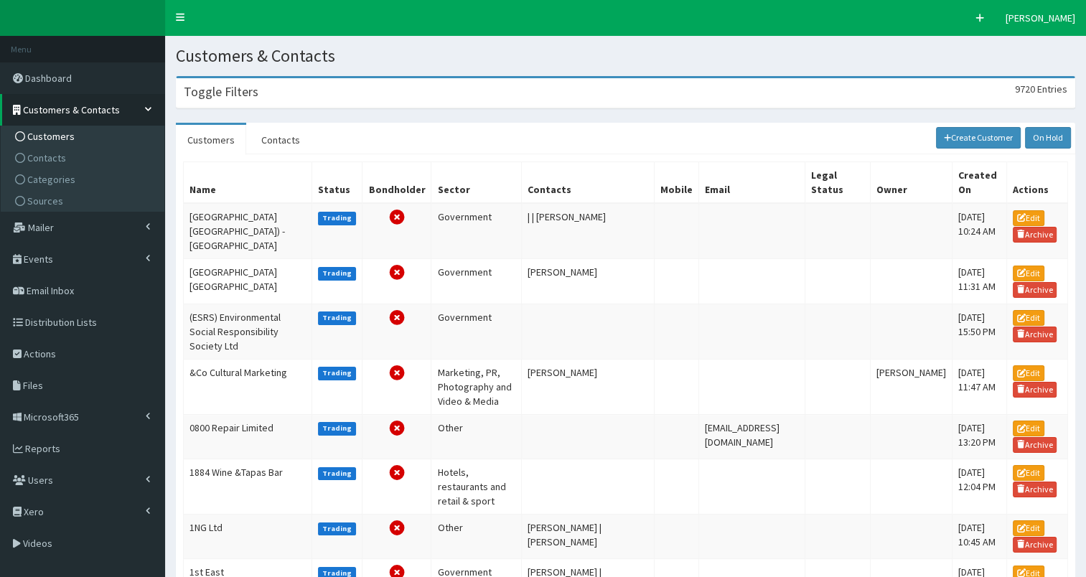
click at [218, 105] on div "Toggle Filters 9720 Entries" at bounding box center [626, 92] width 898 height 29
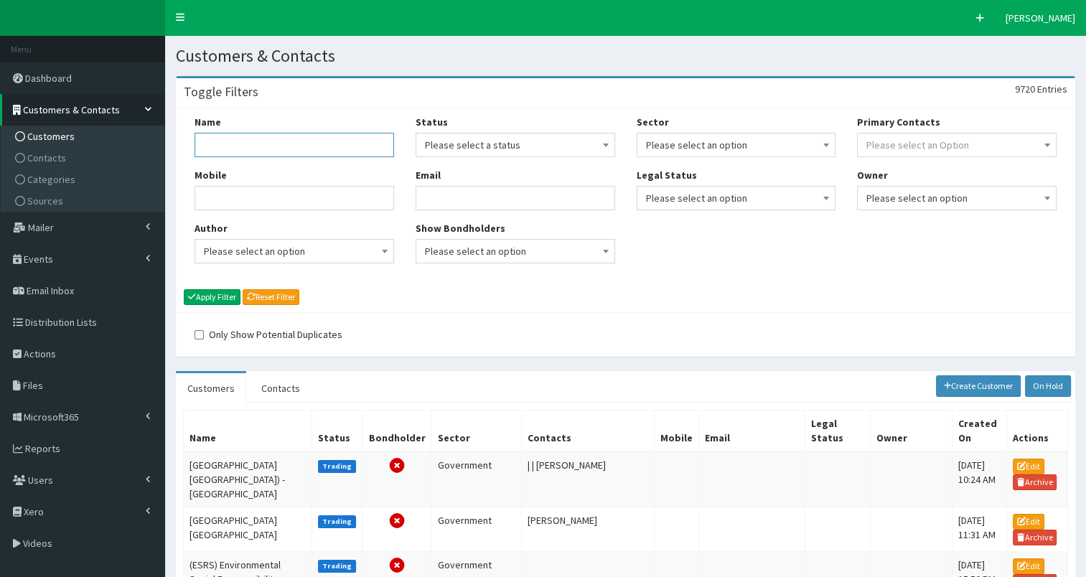
click at [205, 152] on input "Name" at bounding box center [295, 145] width 200 height 24
type input "Brain"
click at [224, 299] on button "Apply Filter" at bounding box center [212, 297] width 57 height 16
